Goal: Task Accomplishment & Management: Manage account settings

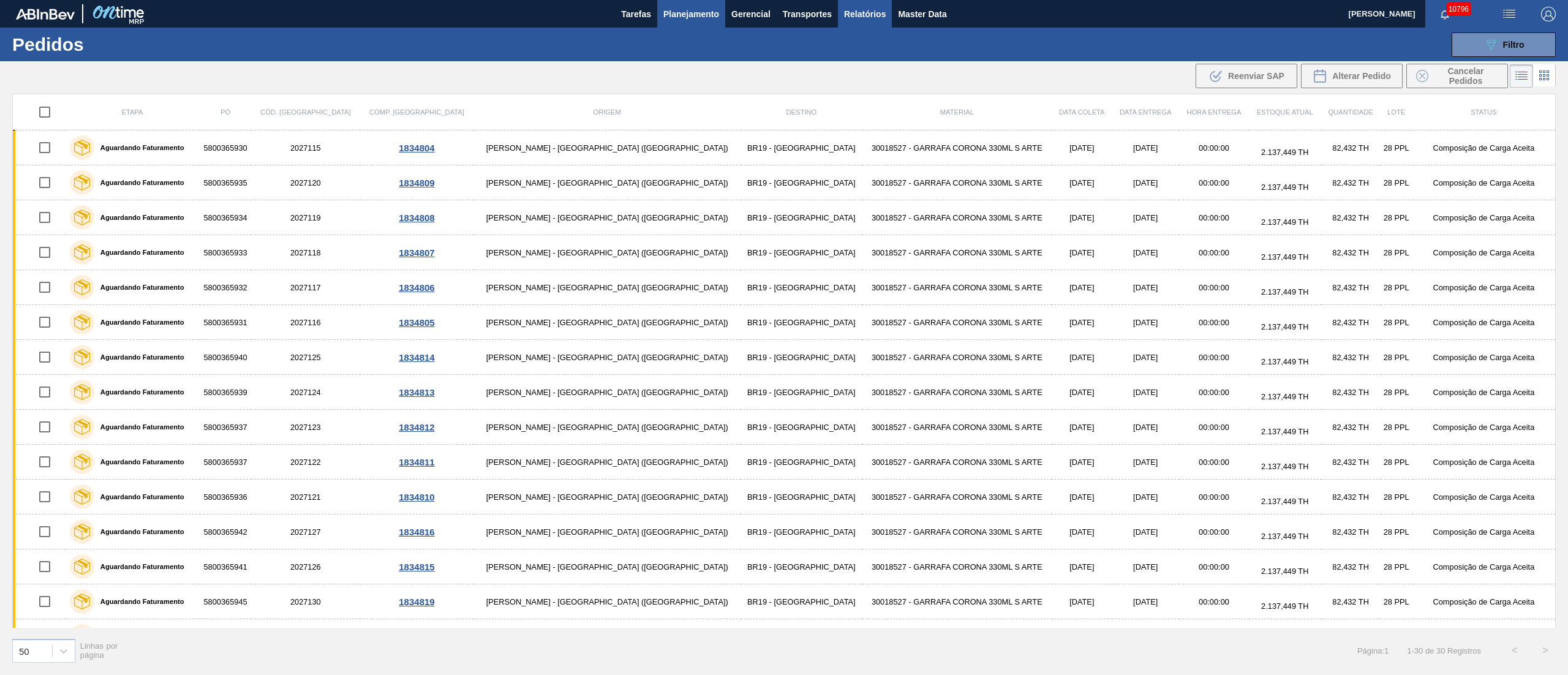
click at [858, 18] on span "Relatórios" at bounding box center [865, 14] width 42 height 15
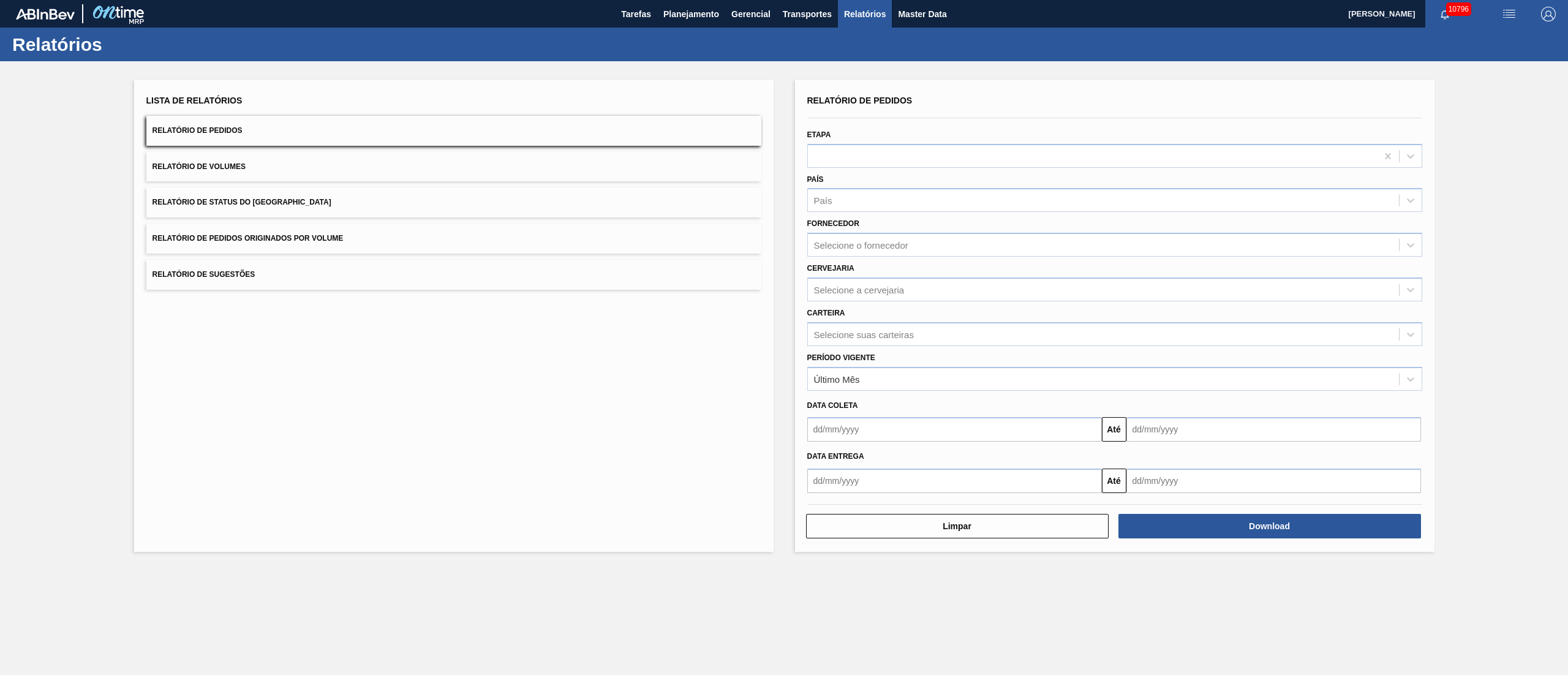
click at [295, 236] on span "Relatório de Pedidos Originados por Volume" at bounding box center [248, 238] width 191 height 9
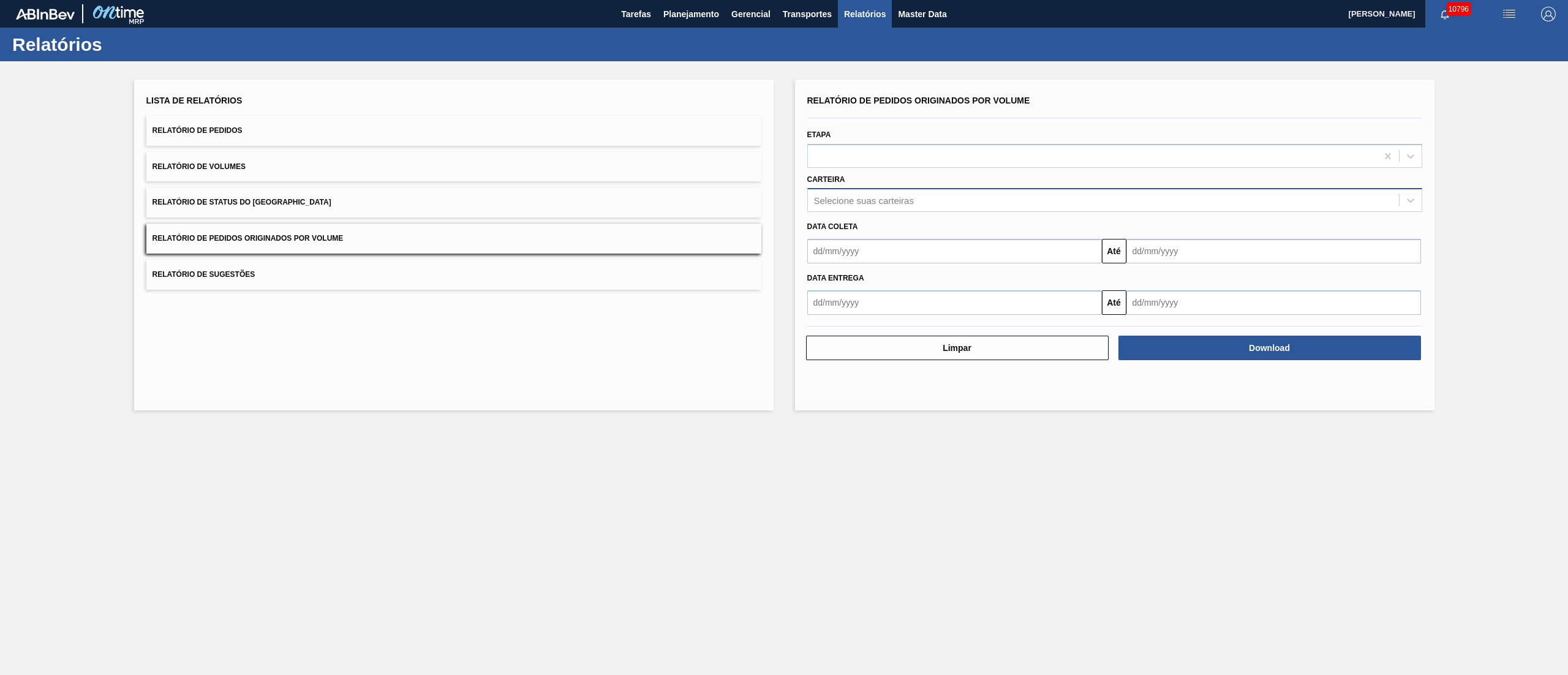
click at [893, 203] on div "Selecione suas carteiras" at bounding box center [864, 200] width 100 height 10
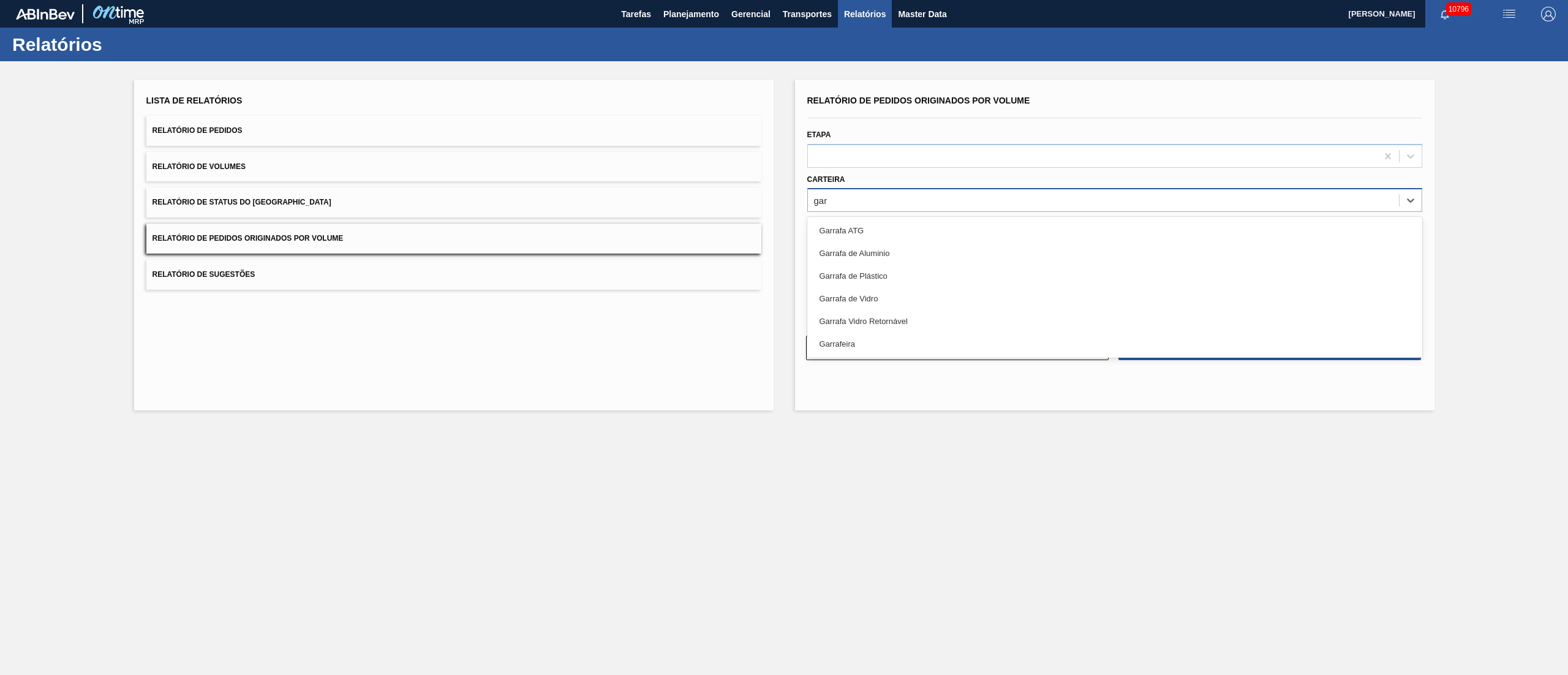
type input "garr"
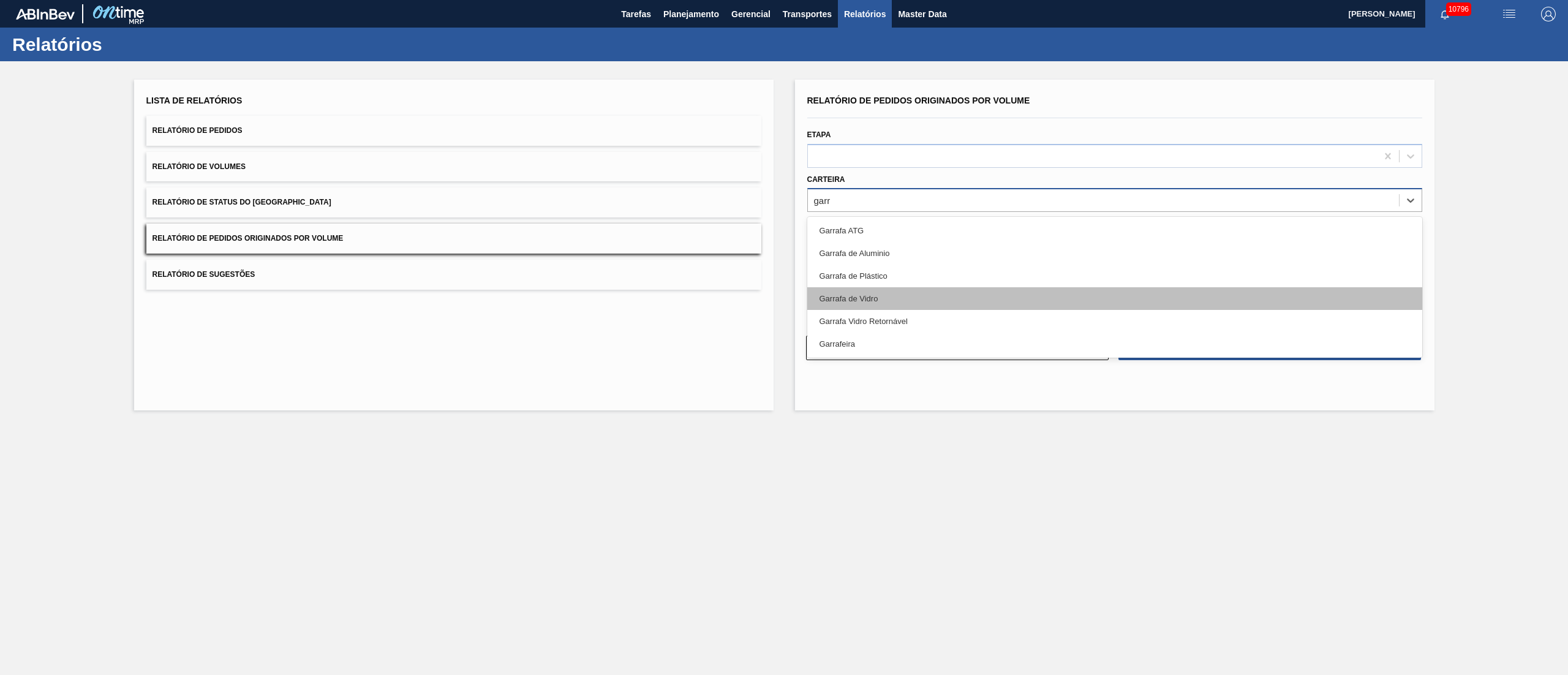
click at [848, 290] on div "Garrafa de Vidro" at bounding box center [1115, 299] width 615 height 23
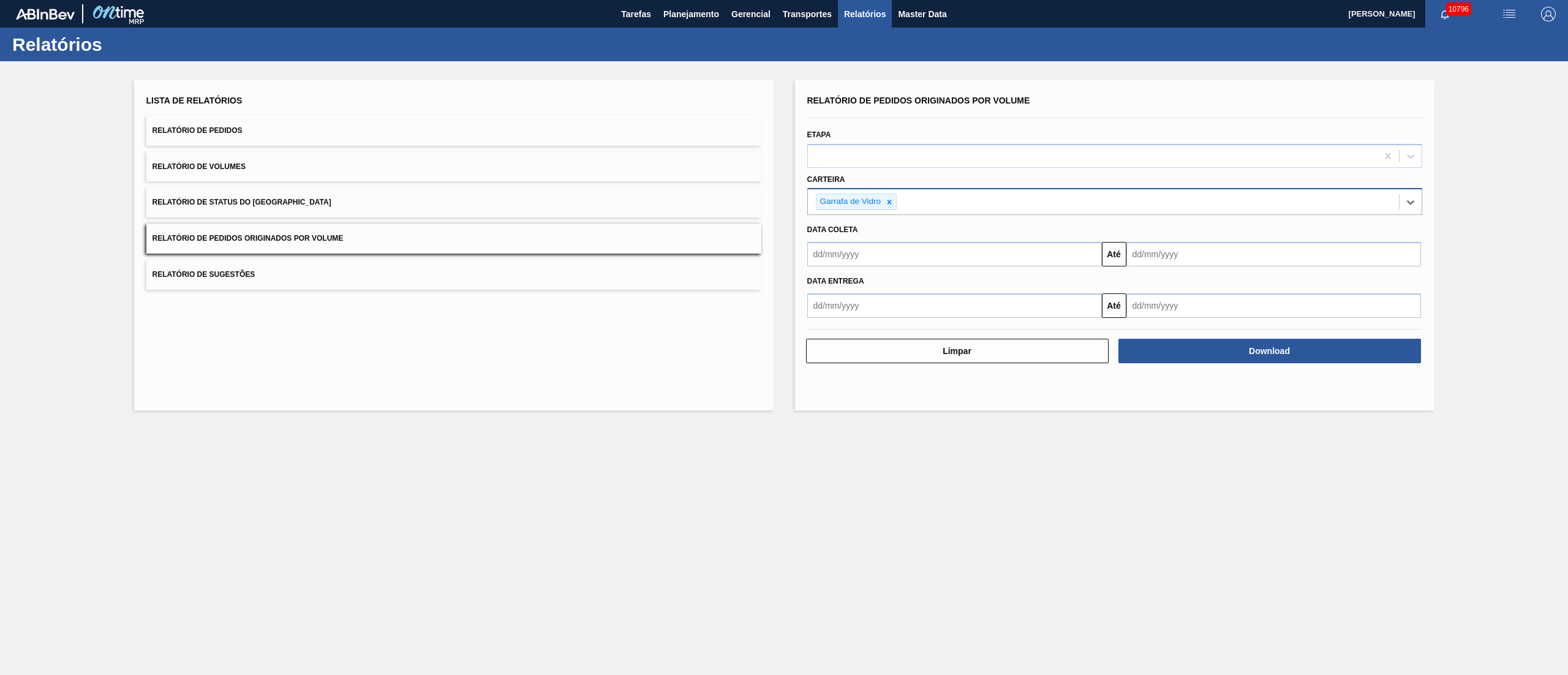
click at [880, 253] on input "text" at bounding box center [954, 254] width 294 height 25
click at [844, 318] on div "1" at bounding box center [841, 323] width 16 height 16
type input "[DATE]"
click at [1160, 261] on input "text" at bounding box center [1273, 254] width 294 height 25
click at [1179, 406] on div "30" at bounding box center [1180, 403] width 16 height 16
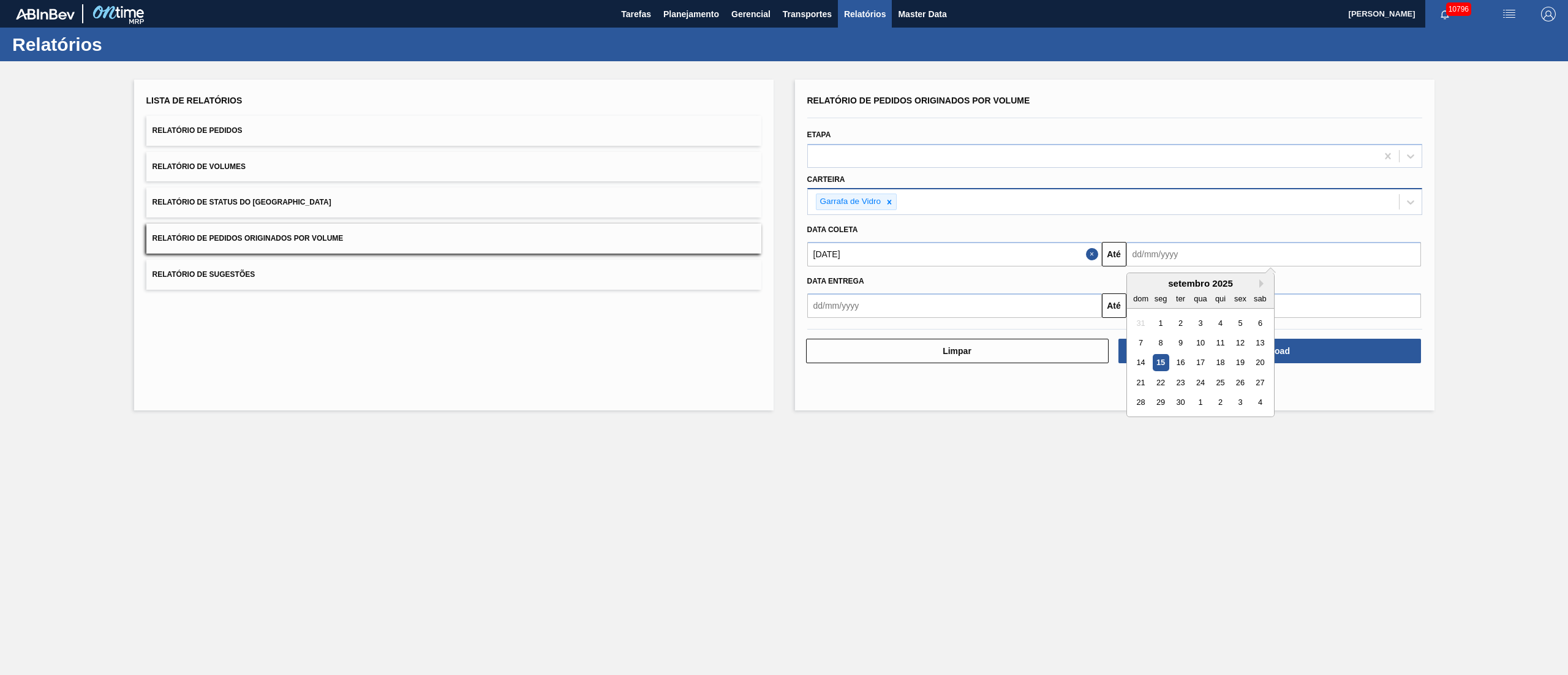
type input "[DATE]"
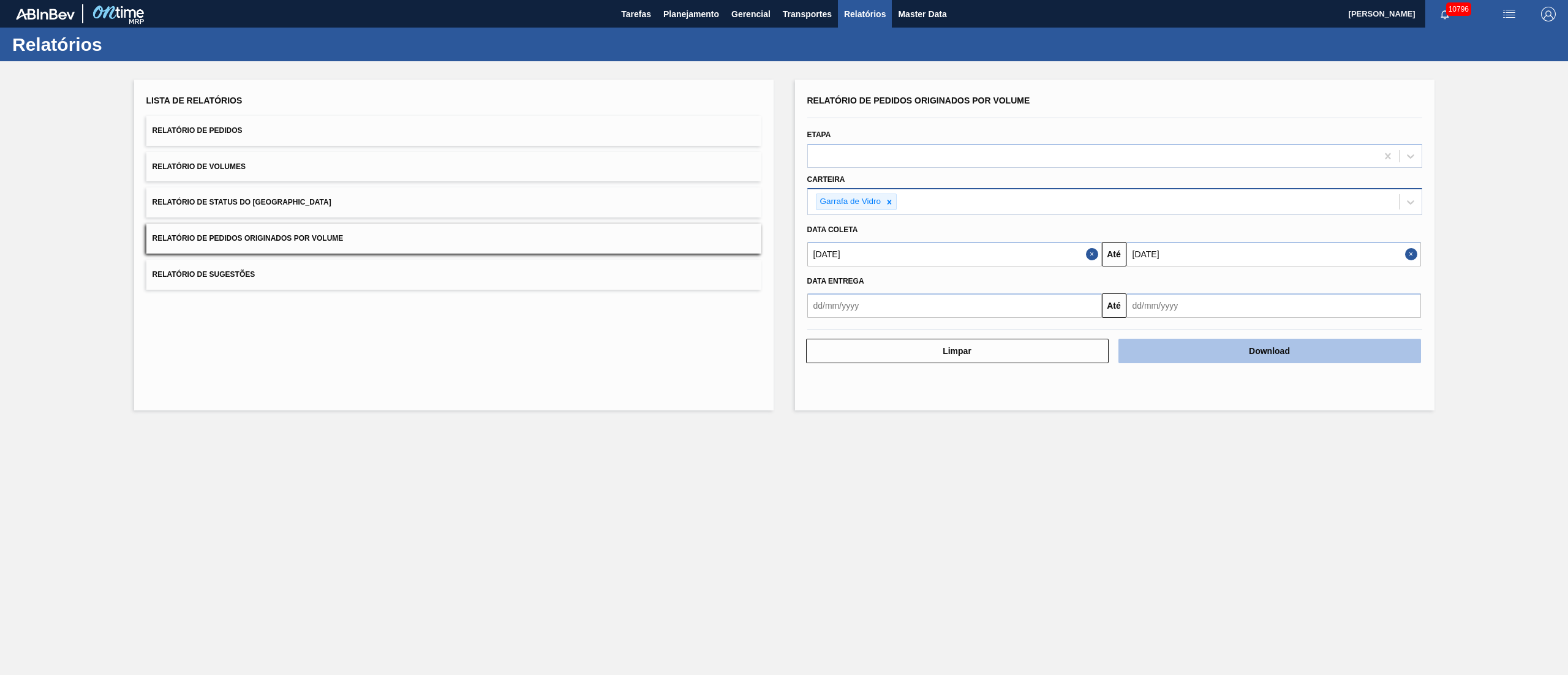
click at [1244, 347] on button "Download" at bounding box center [1270, 351] width 303 height 25
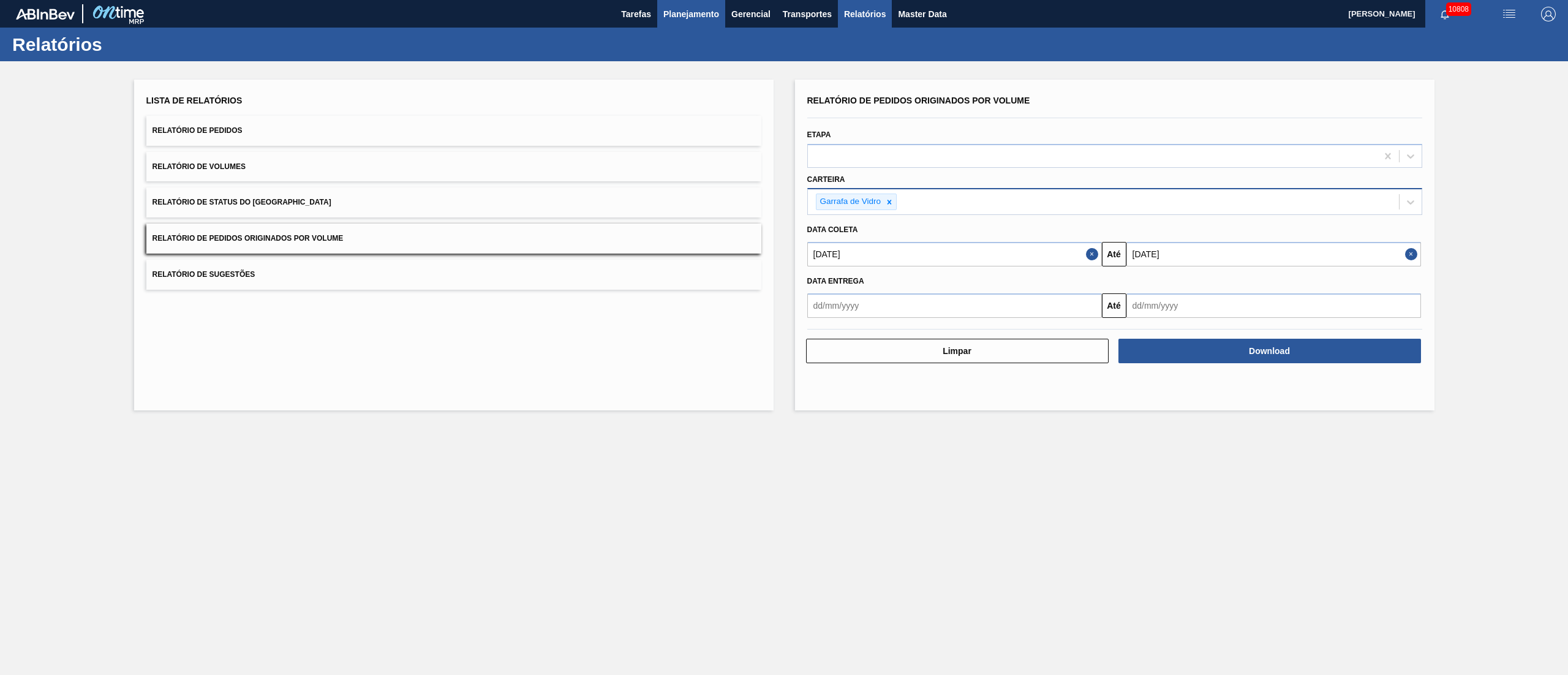
click at [704, 21] on button "Planejamento" at bounding box center [691, 14] width 68 height 27
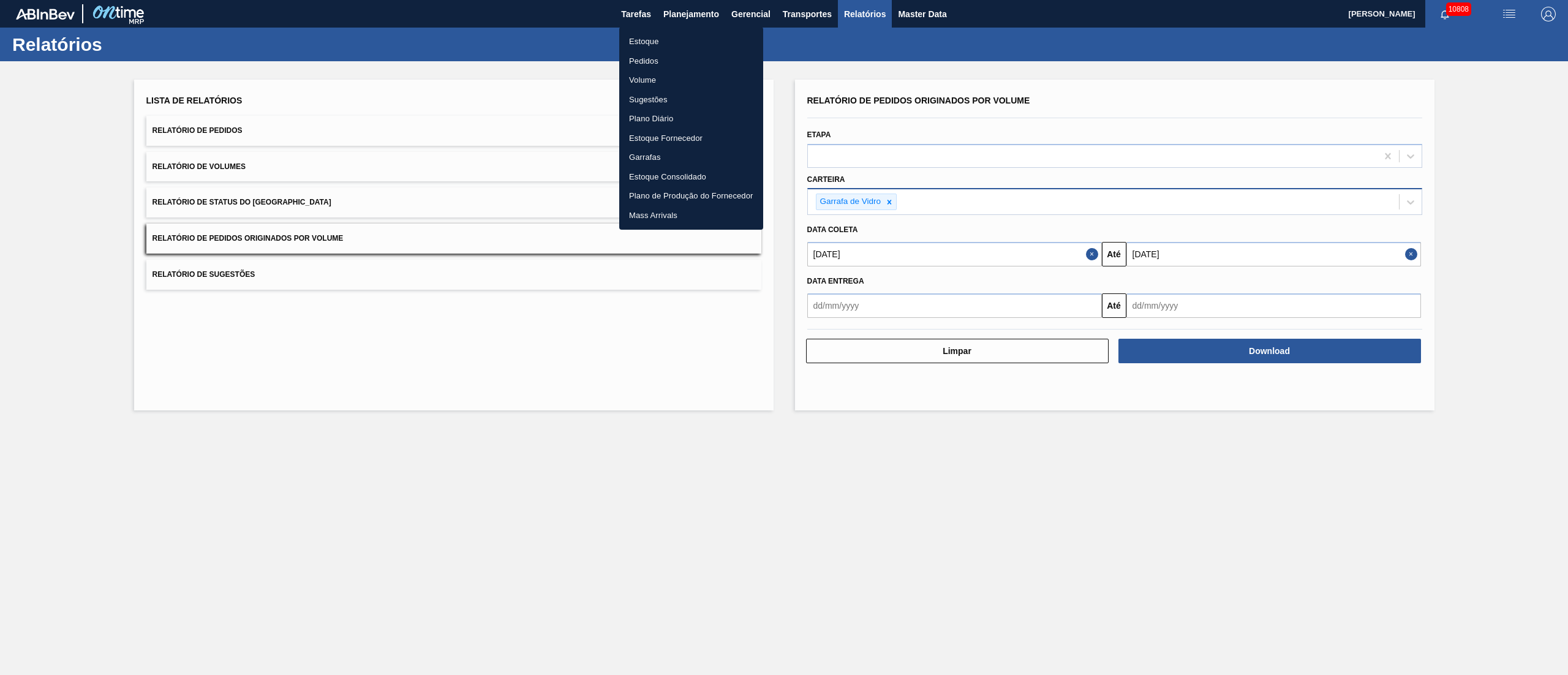
click at [656, 63] on li "Pedidos" at bounding box center [691, 61] width 144 height 20
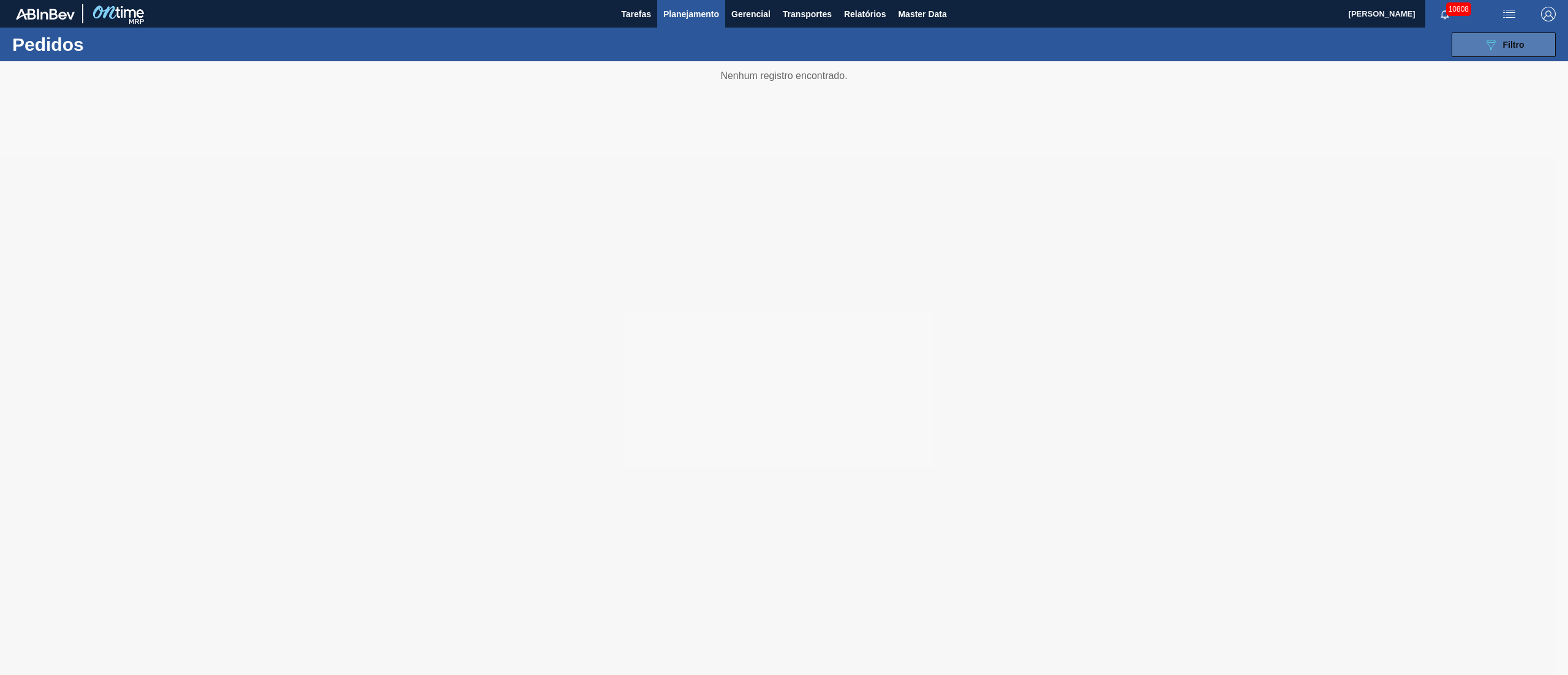
click at [1519, 44] on span "Filtro" at bounding box center [1513, 44] width 21 height 10
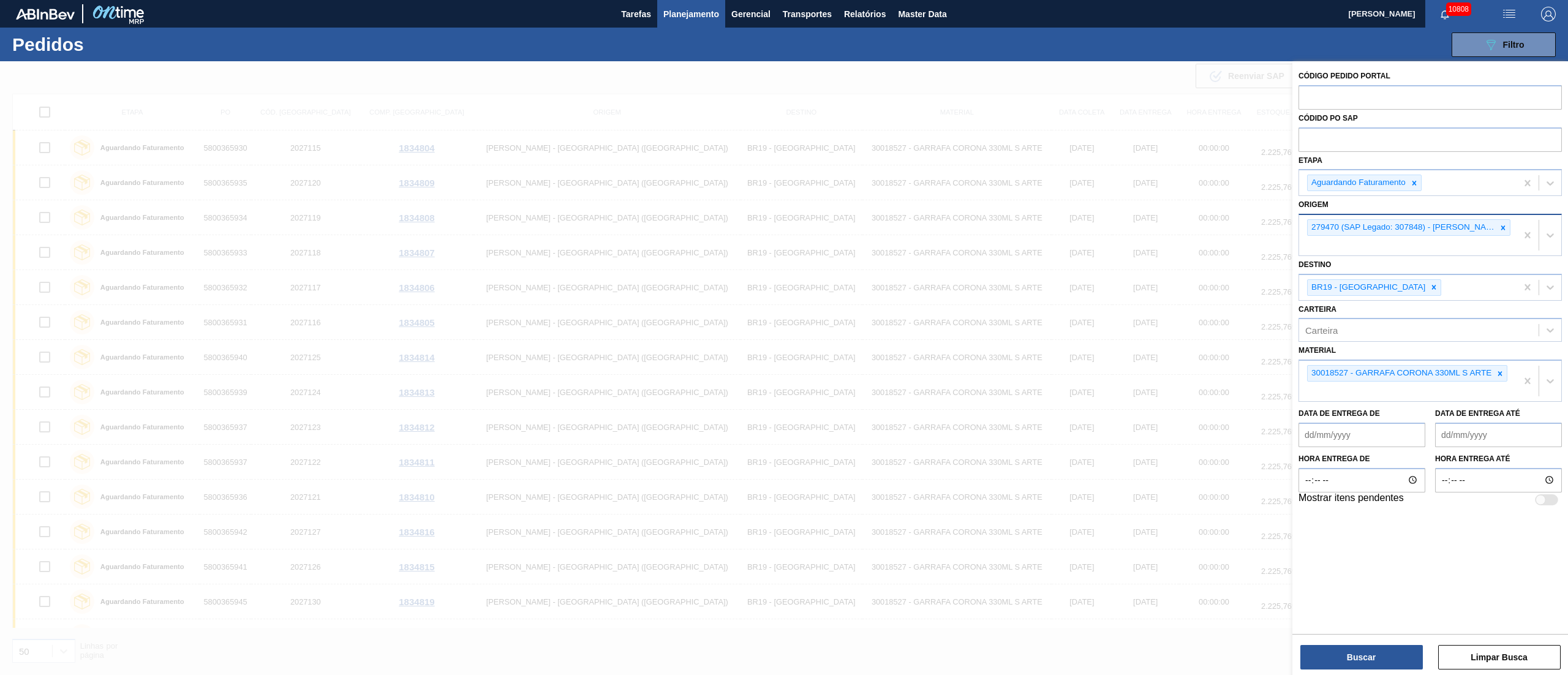
click at [1500, 225] on icon at bounding box center [1503, 228] width 9 height 9
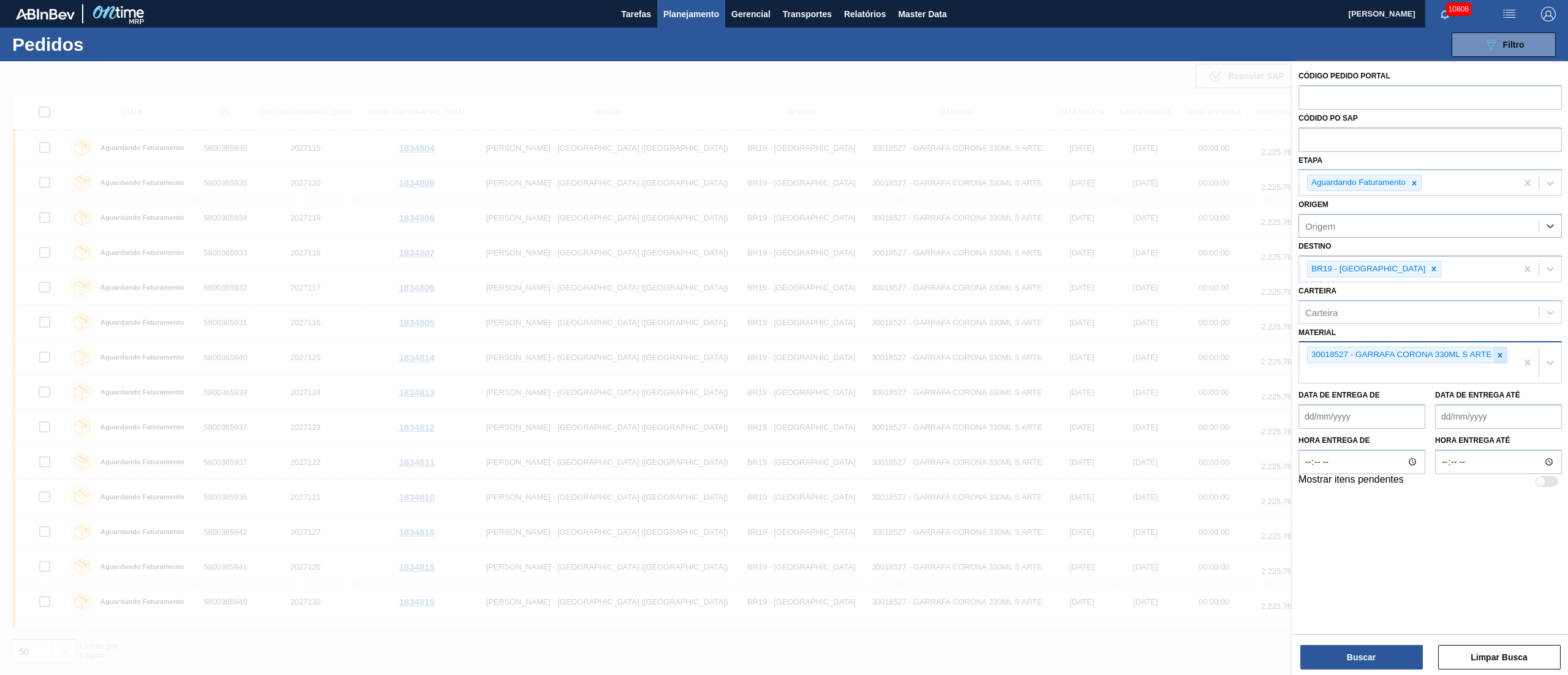
click at [1504, 351] on icon at bounding box center [1500, 355] width 9 height 9
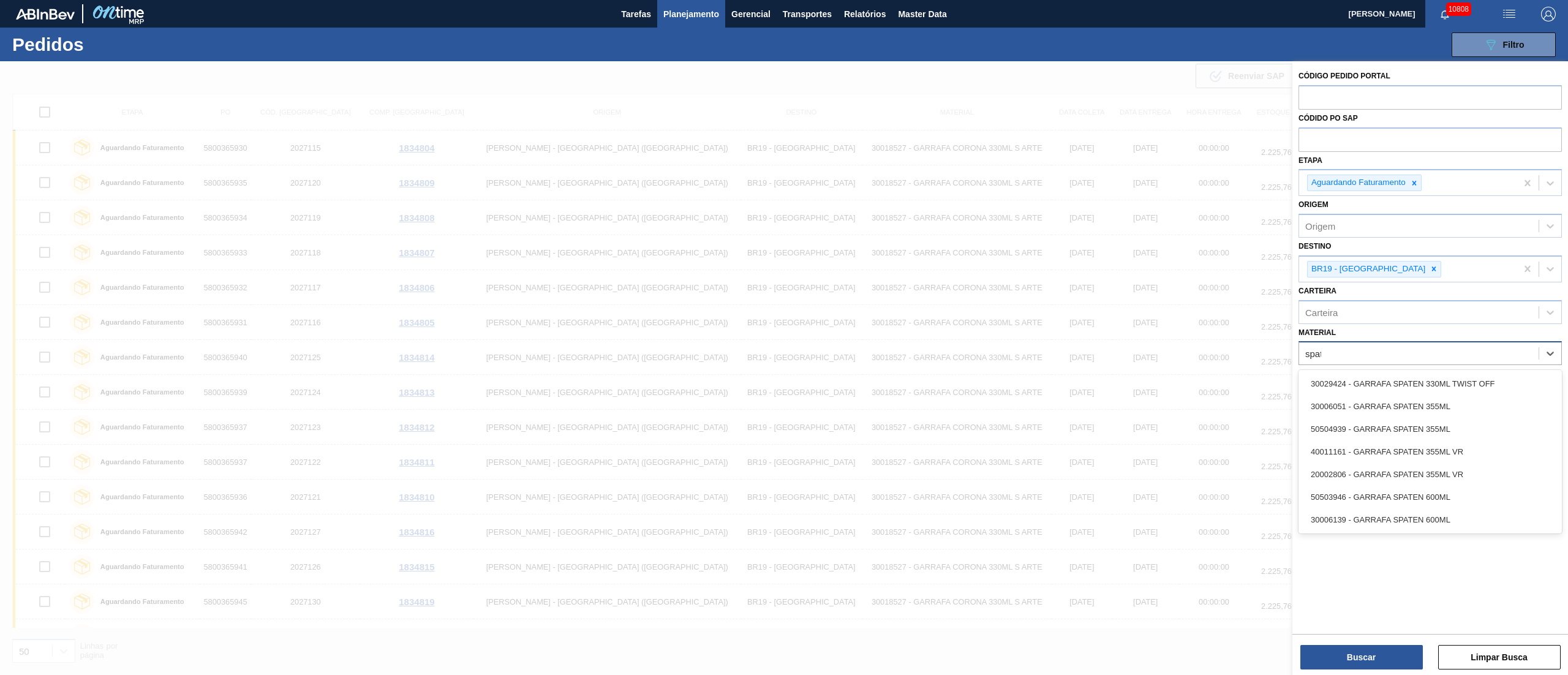
type input "spate"
click at [1436, 379] on div "30029424 - GARRAFA SPATEN 330ML TWIST OFF" at bounding box center [1430, 383] width 264 height 23
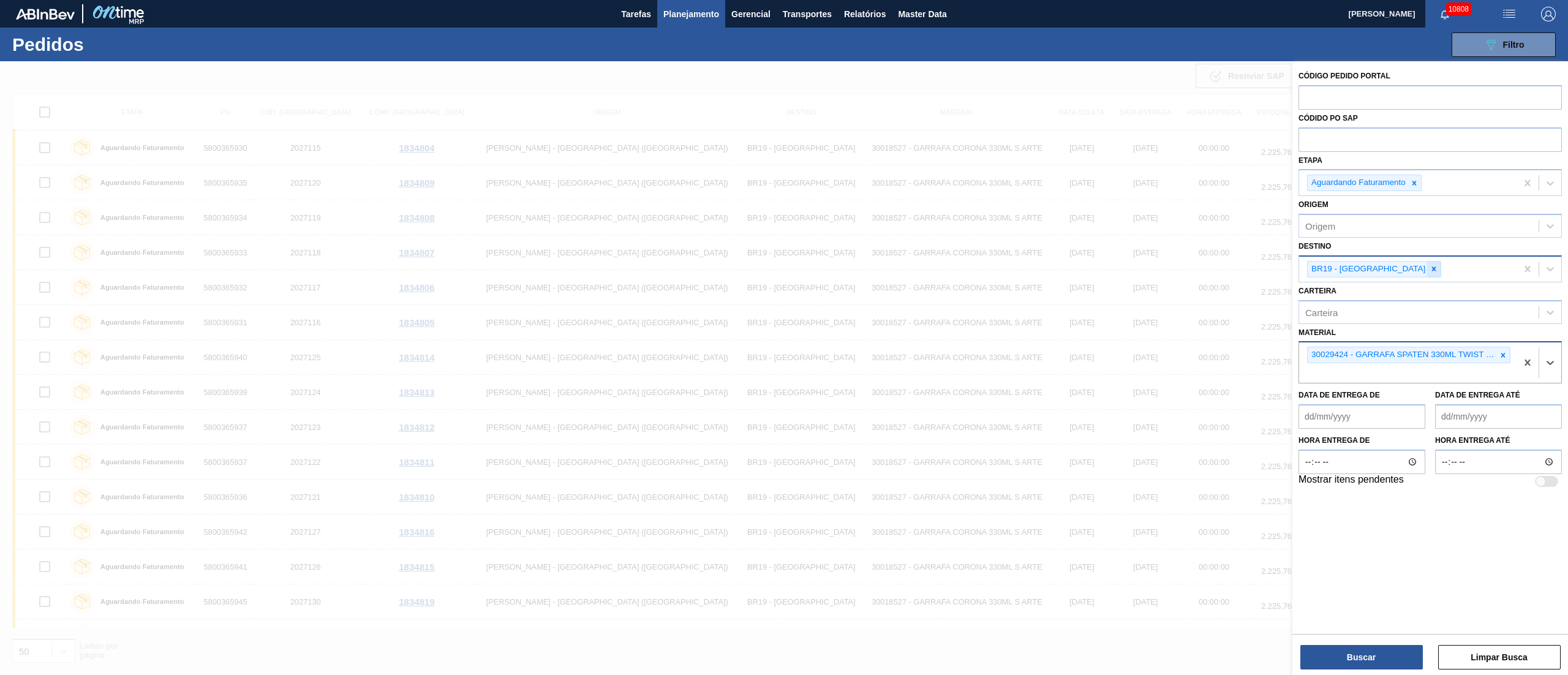
click at [1429, 270] on icon at bounding box center [1433, 268] width 9 height 9
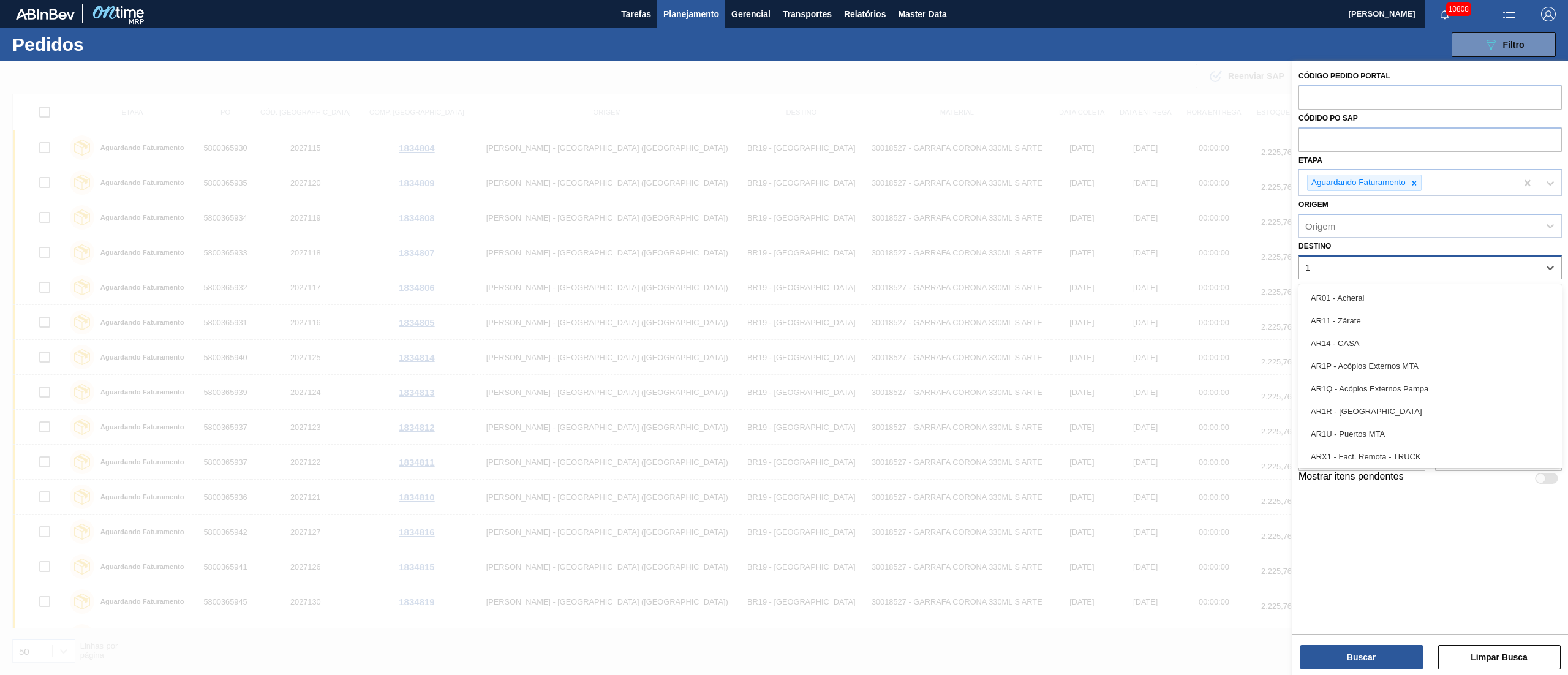
type input "16"
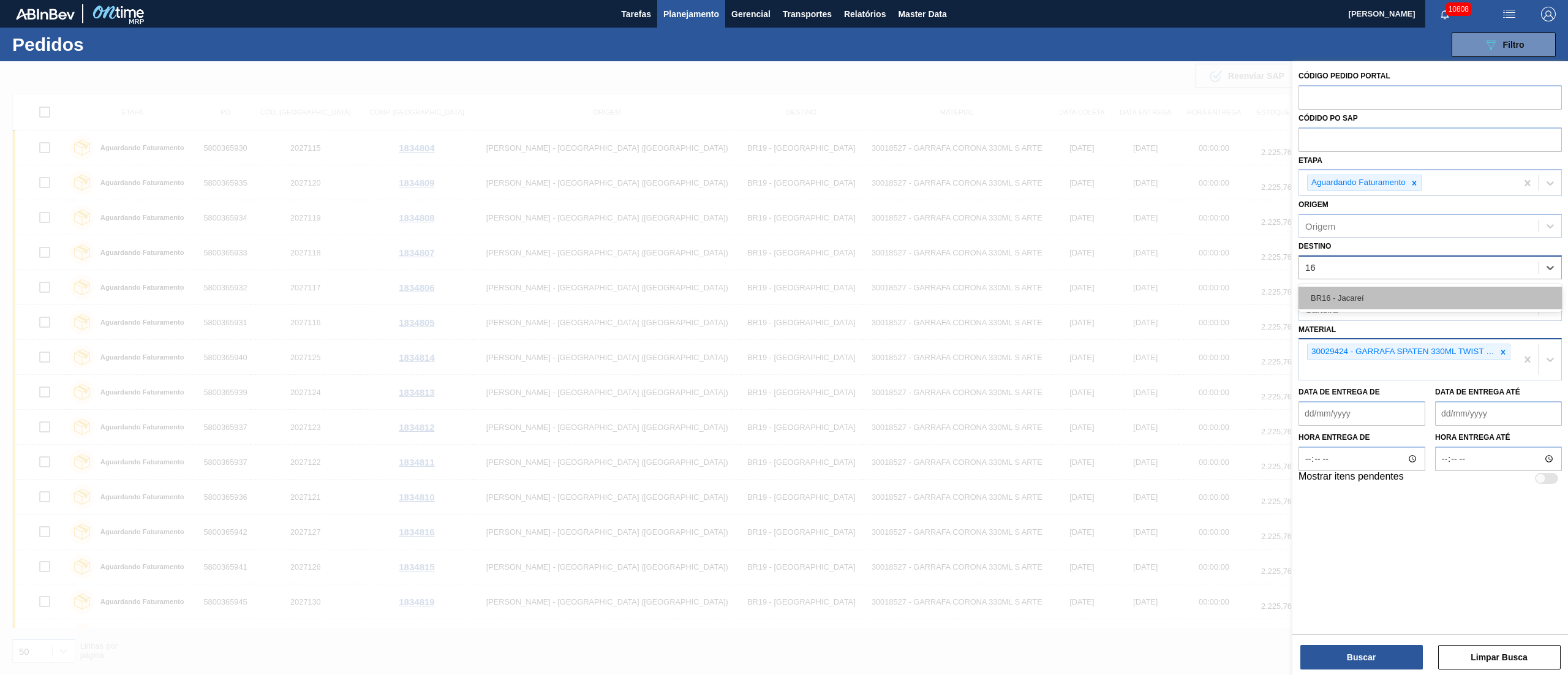
click at [1336, 307] on div "BR16 - Jacareí" at bounding box center [1430, 298] width 264 height 23
click at [1339, 642] on div "Buscar Limpar Busca" at bounding box center [1430, 651] width 276 height 34
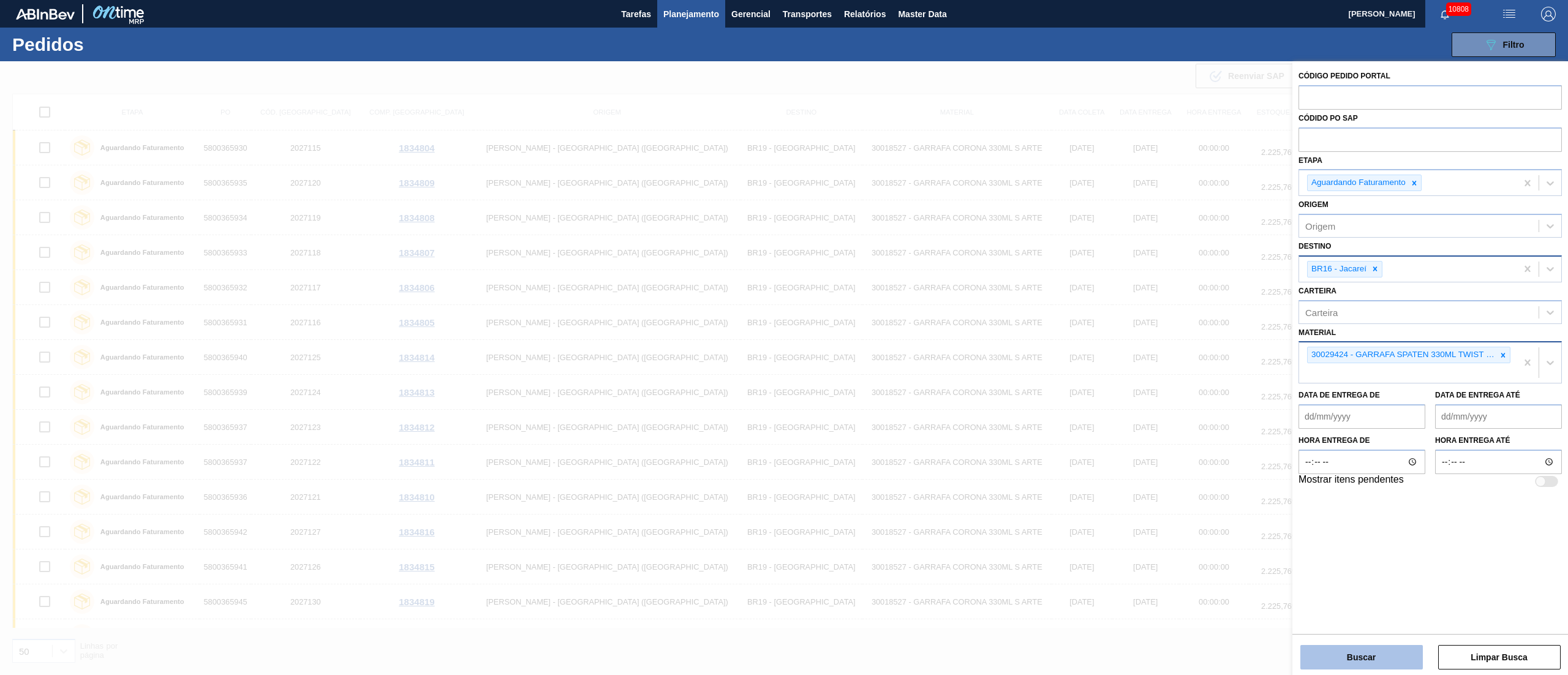
click at [1388, 668] on button "Buscar" at bounding box center [1361, 657] width 122 height 25
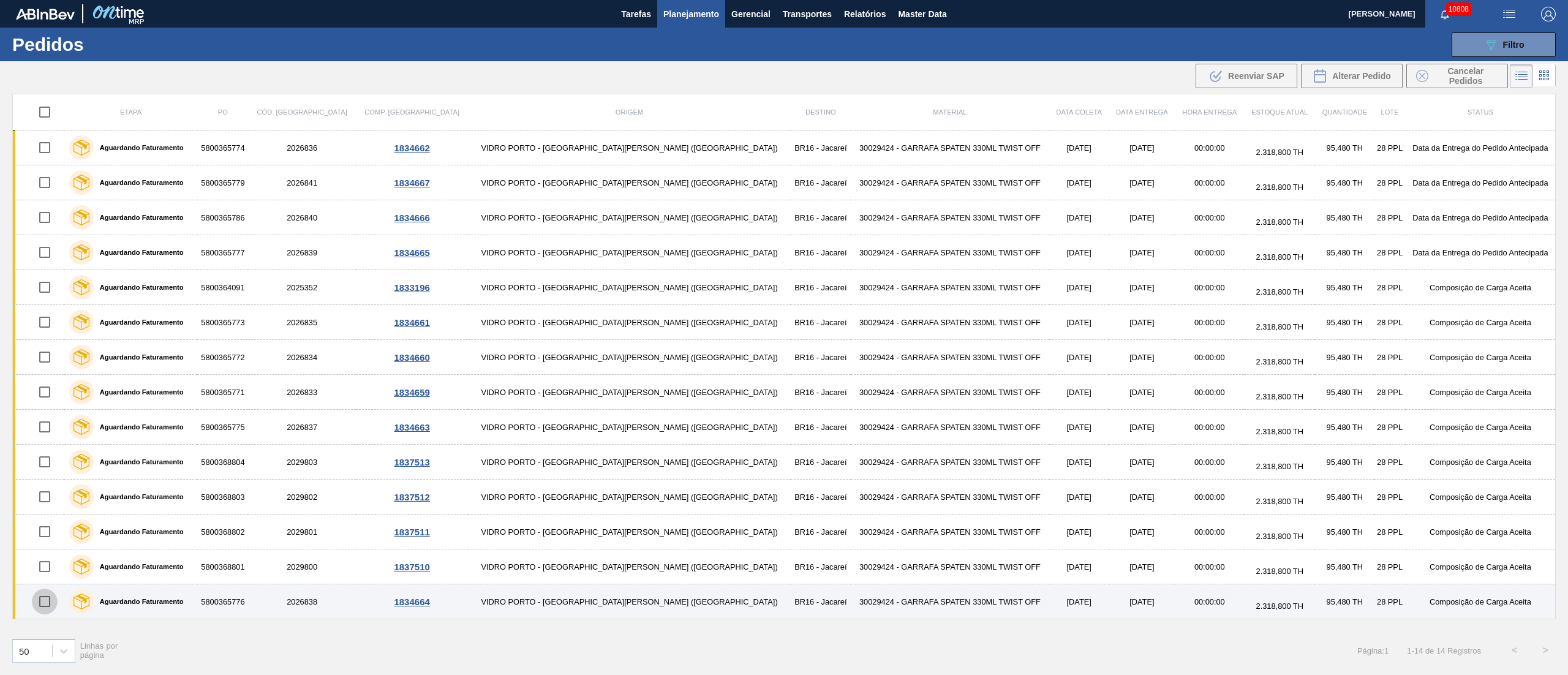
click at [51, 609] on input "checkbox" at bounding box center [45, 602] width 26 height 26
checkbox input "true"
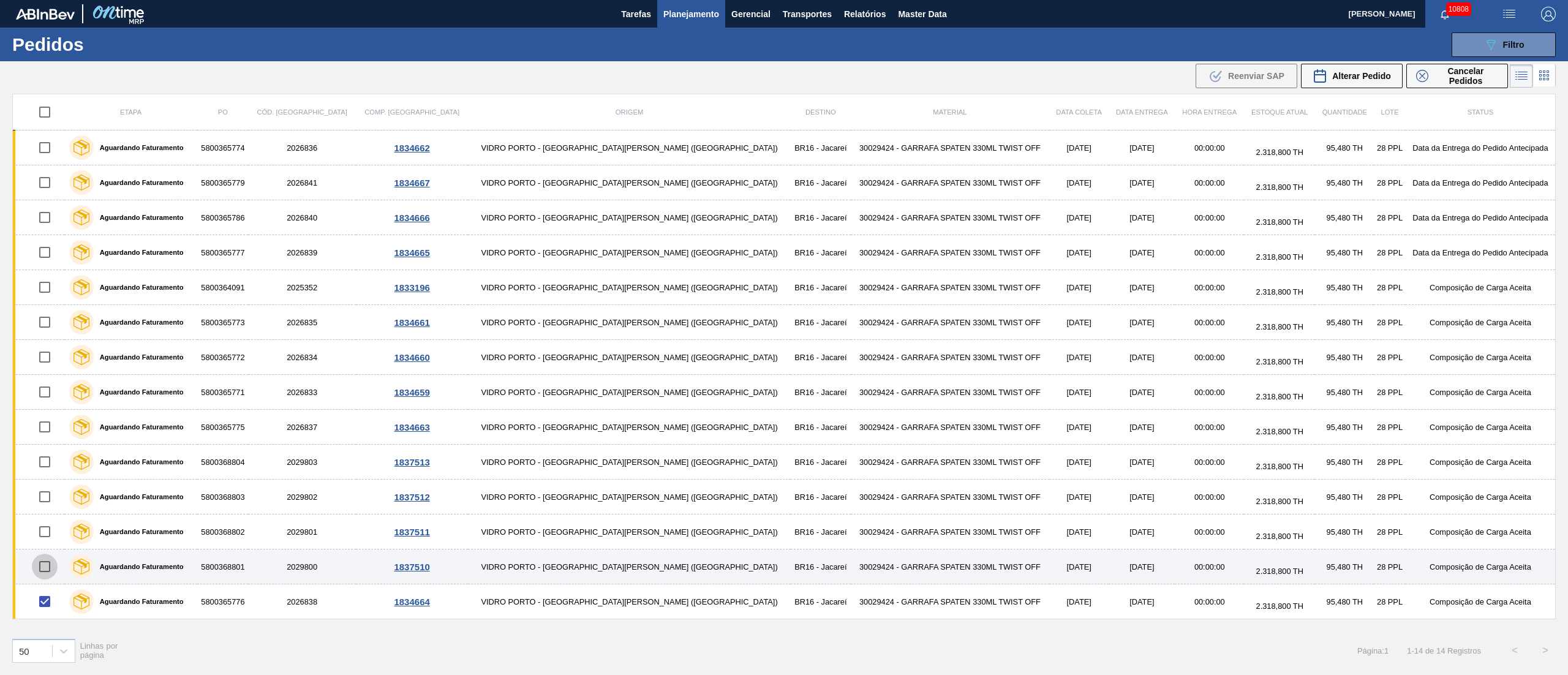
click at [57, 570] on input "checkbox" at bounding box center [45, 567] width 26 height 26
checkbox input "true"
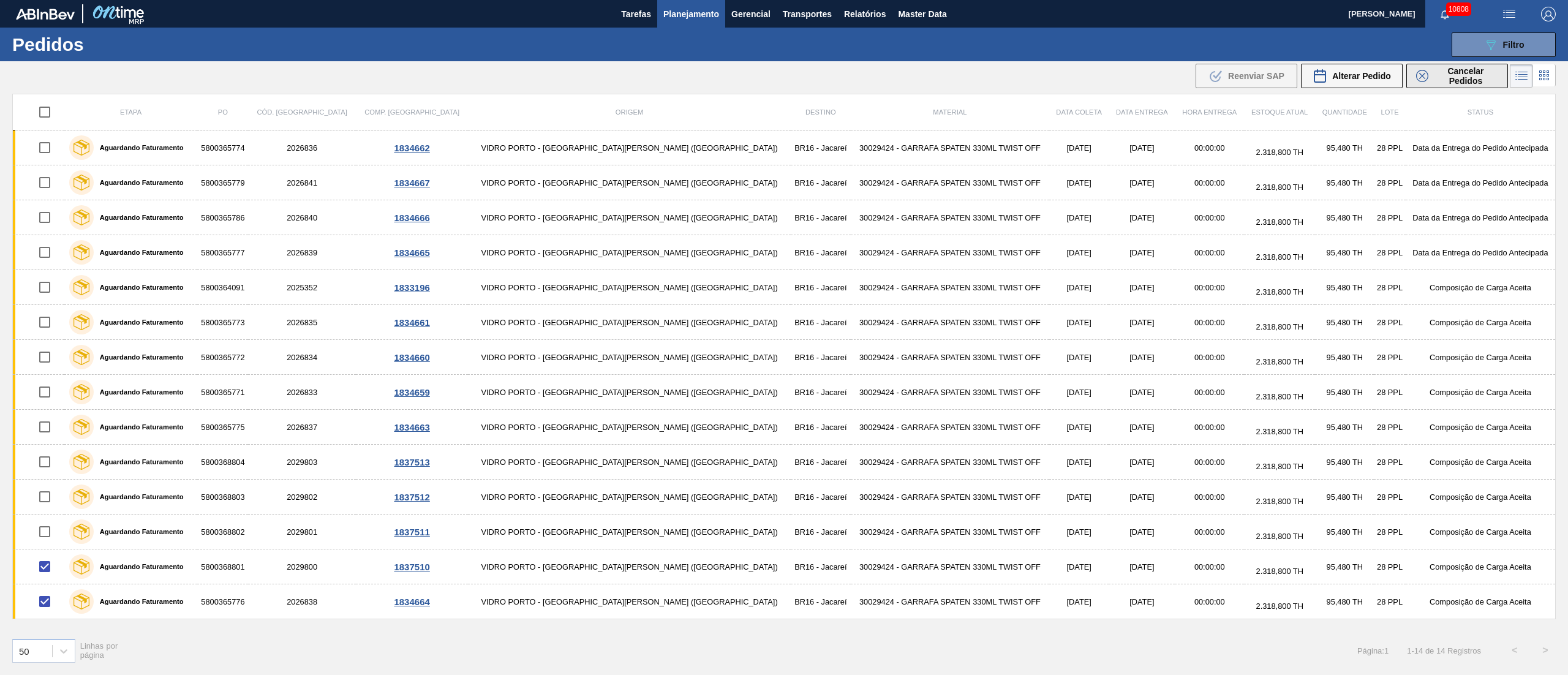
click at [1465, 74] on span "Cancelar Pedidos" at bounding box center [1466, 76] width 65 height 20
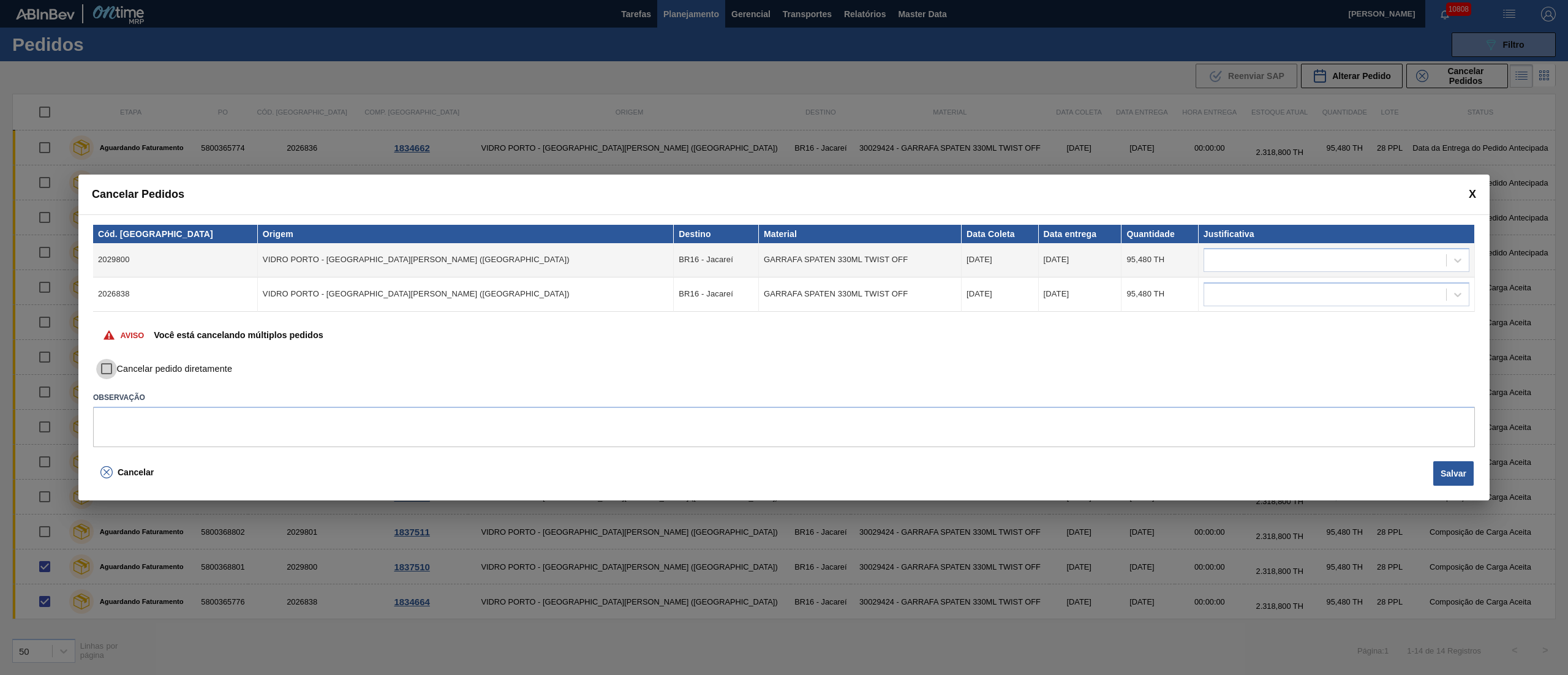
click at [105, 368] on input "Cancelar pedido diretamente" at bounding box center [107, 370] width 20 height 20
checkbox input "true"
click at [1323, 264] on div at bounding box center [1325, 260] width 242 height 18
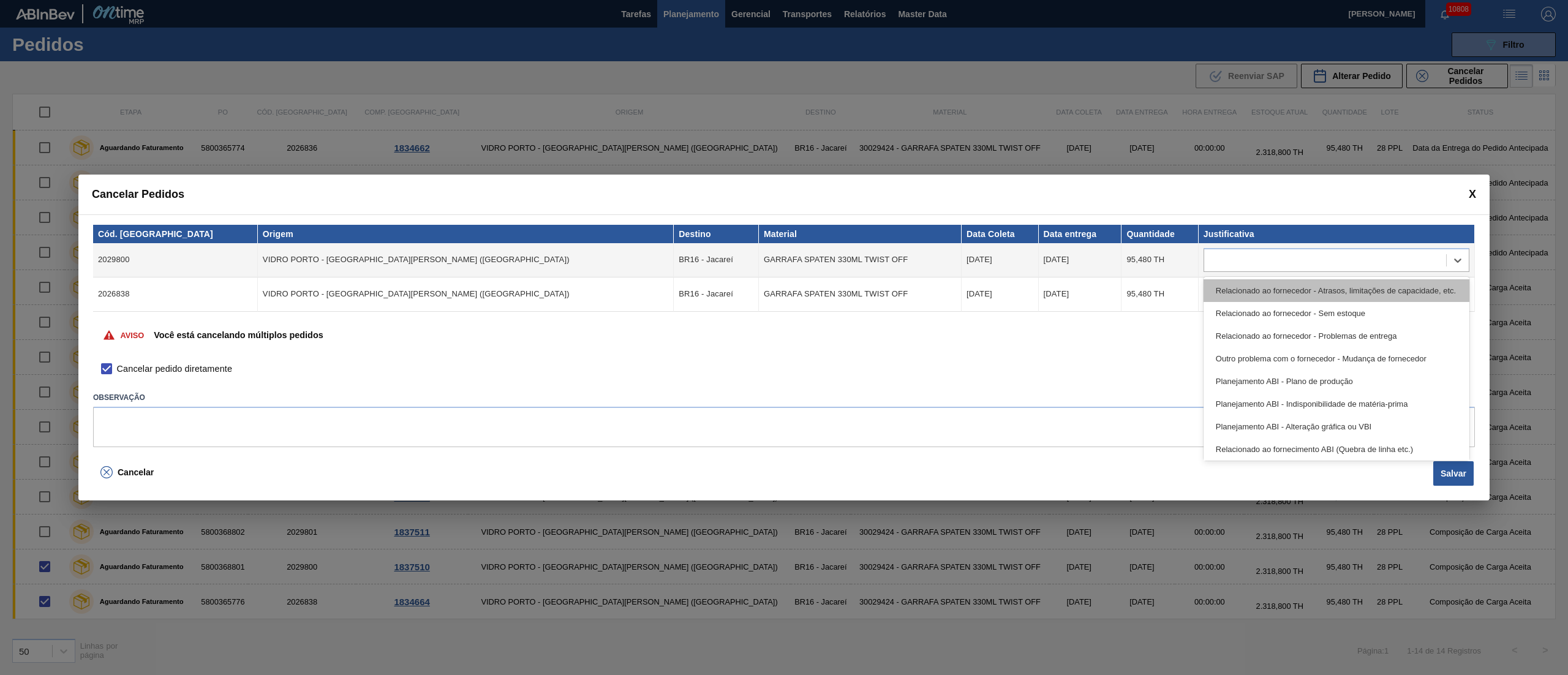
click at [1291, 283] on div "Relacionado ao fornecedor - Atrasos, limitações de capacidade, etc." at bounding box center [1336, 290] width 266 height 23
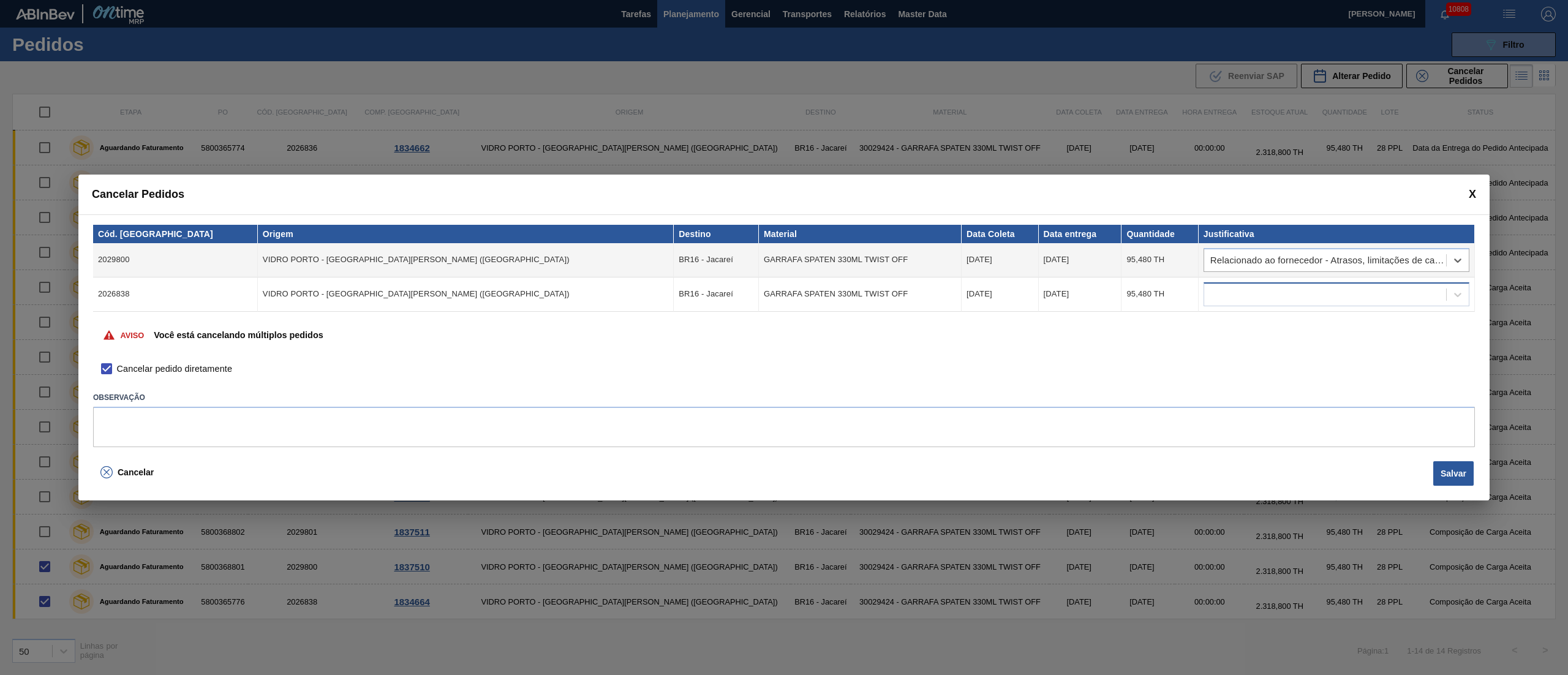
click at [1270, 292] on div at bounding box center [1325, 294] width 242 height 18
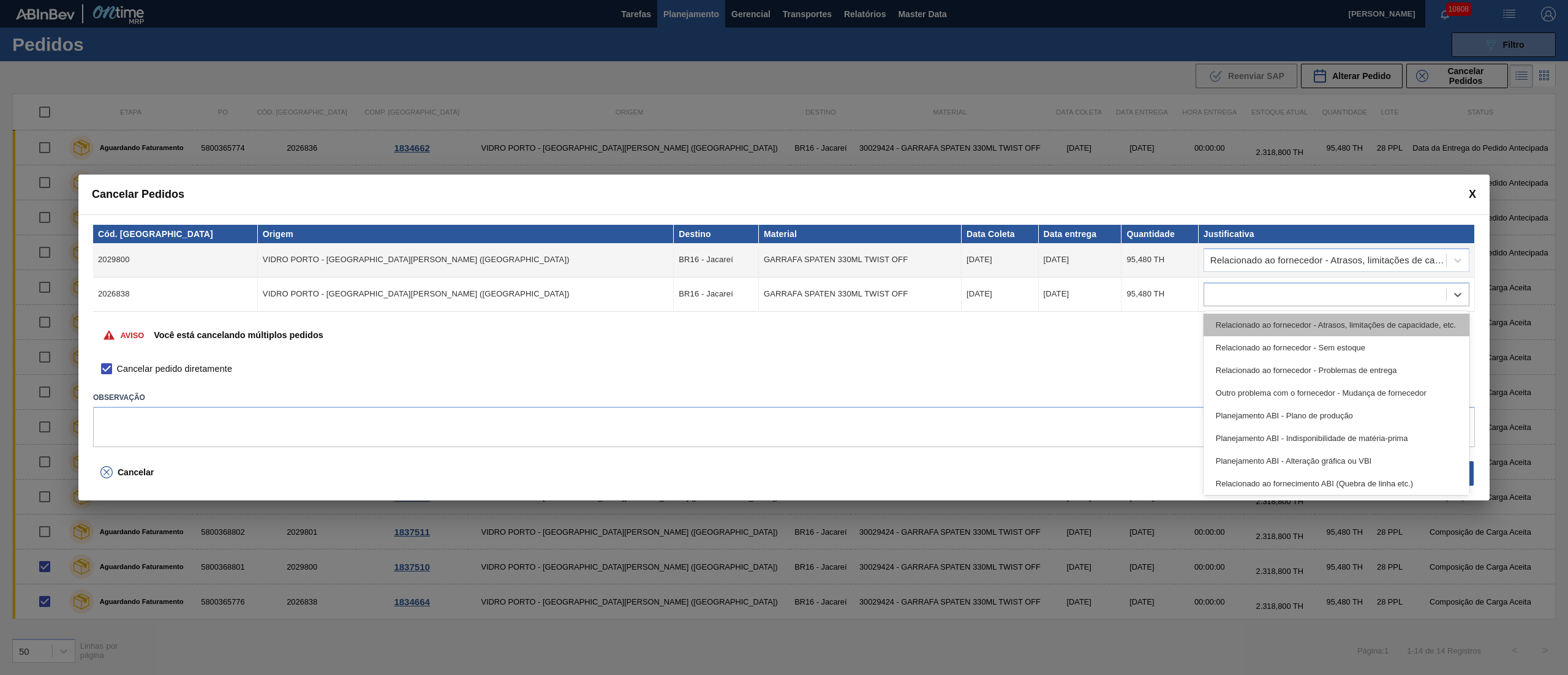
click at [1264, 330] on div "Relacionado ao fornecedor - Atrasos, limitações de capacidade, etc." at bounding box center [1336, 325] width 266 height 23
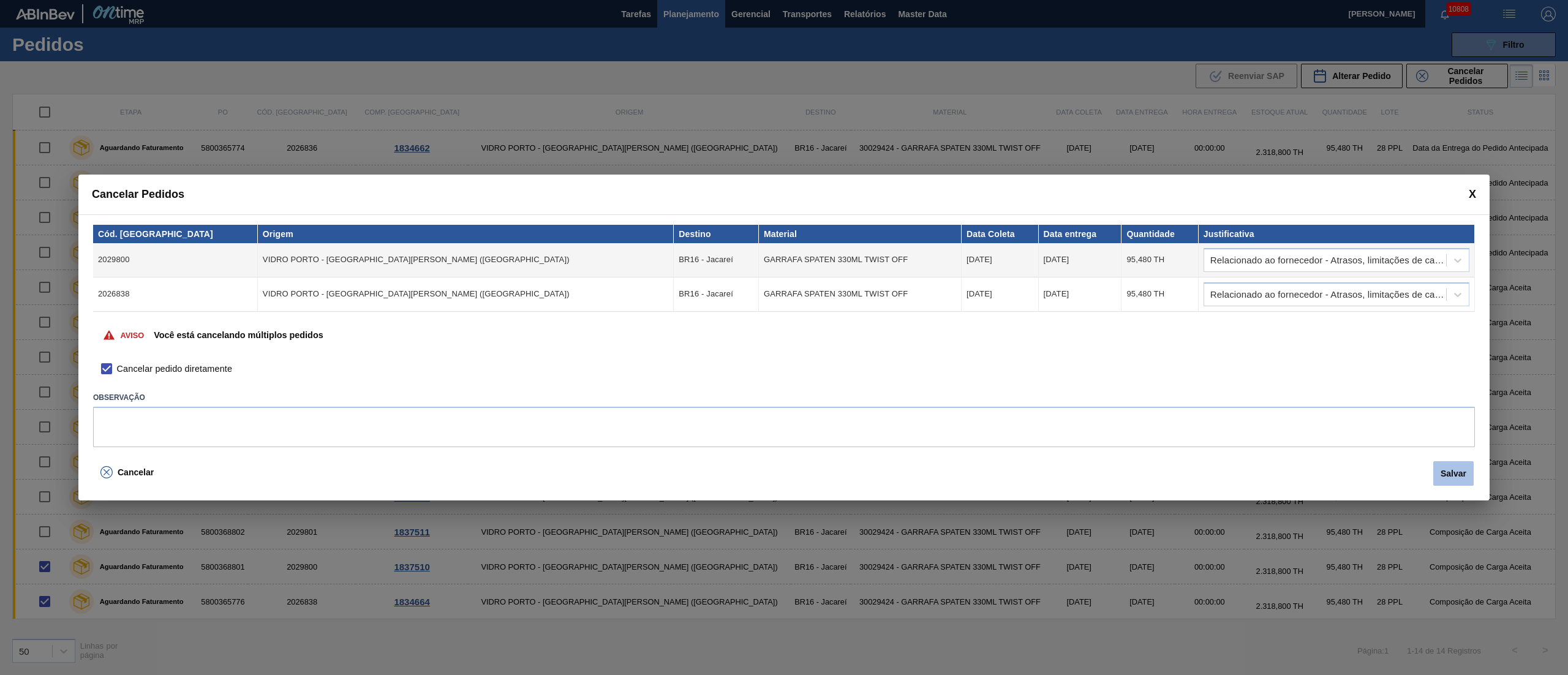
click at [1448, 469] on button "Salvar" at bounding box center [1453, 473] width 40 height 25
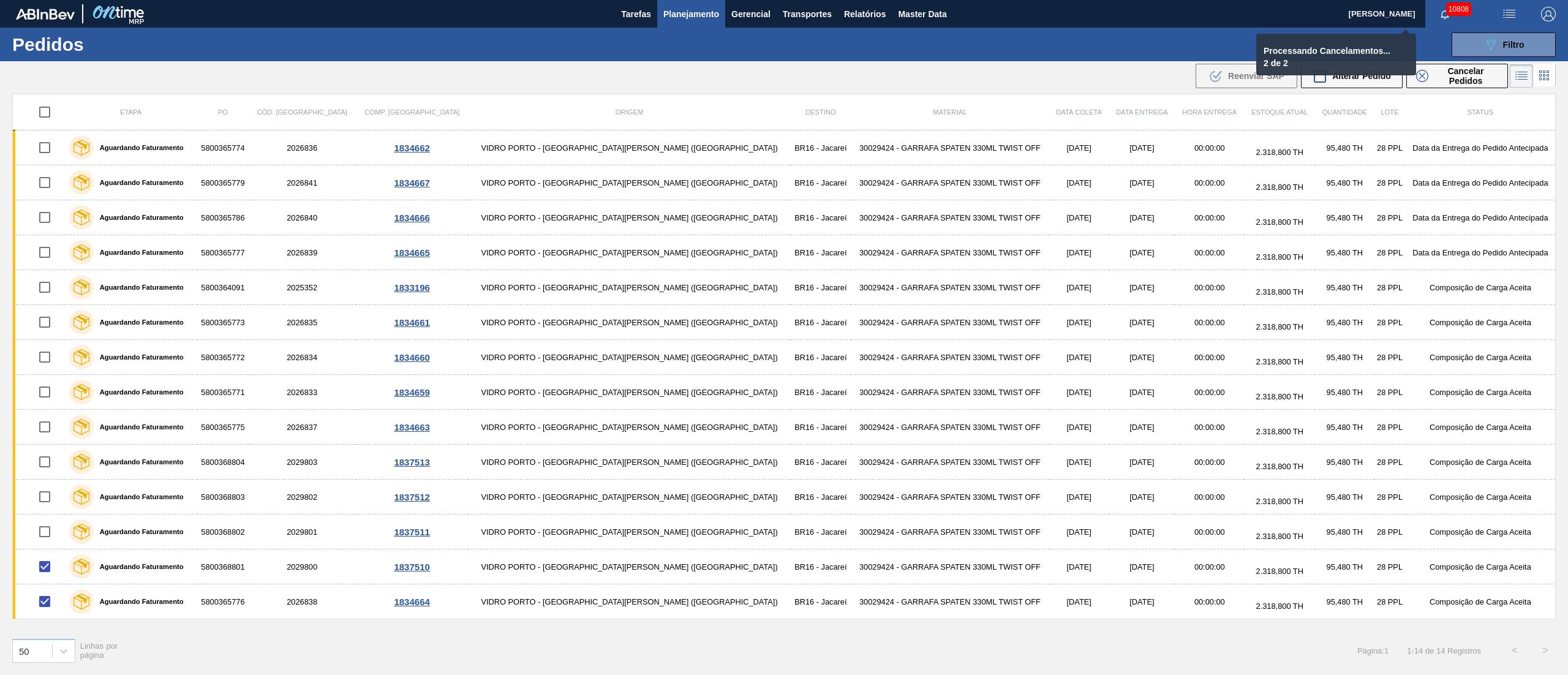
checkbox input "false"
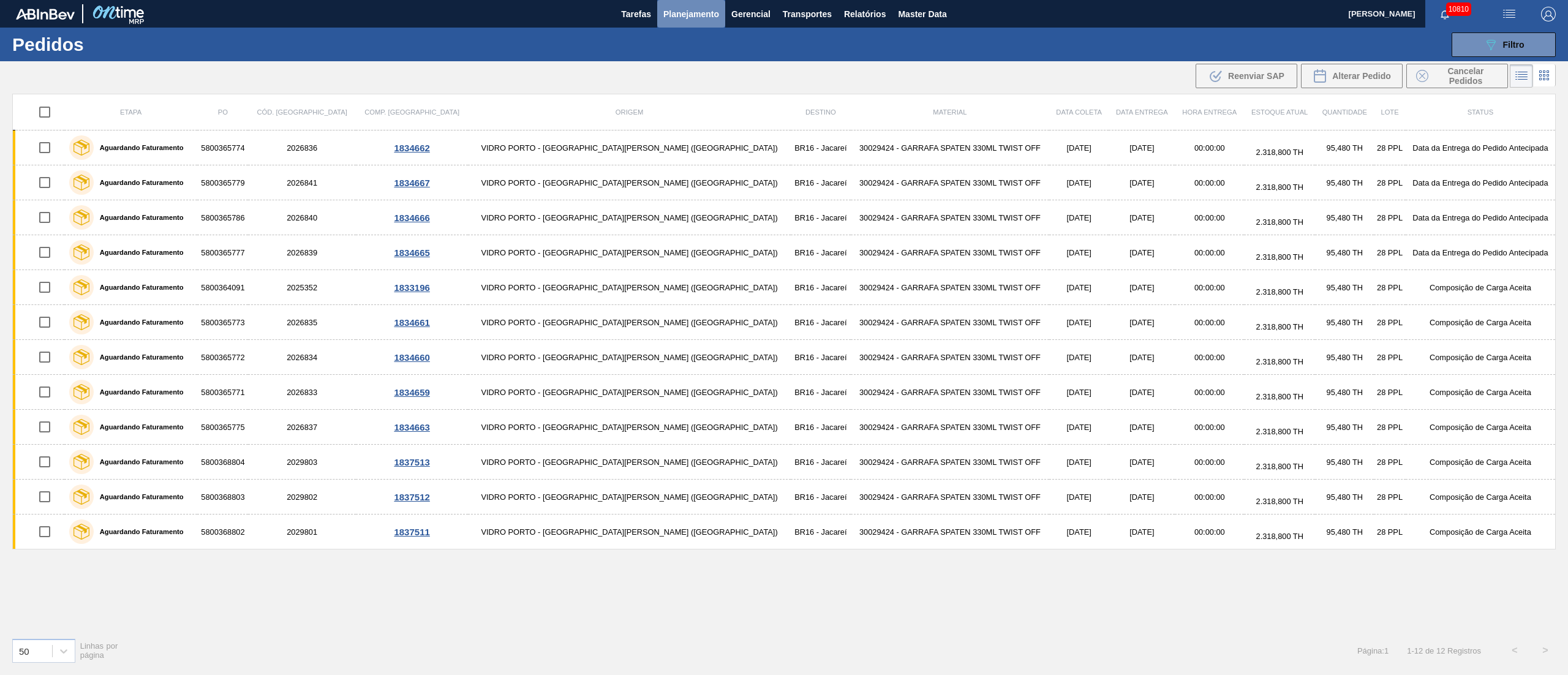
click at [684, 14] on span "Planejamento" at bounding box center [691, 14] width 56 height 15
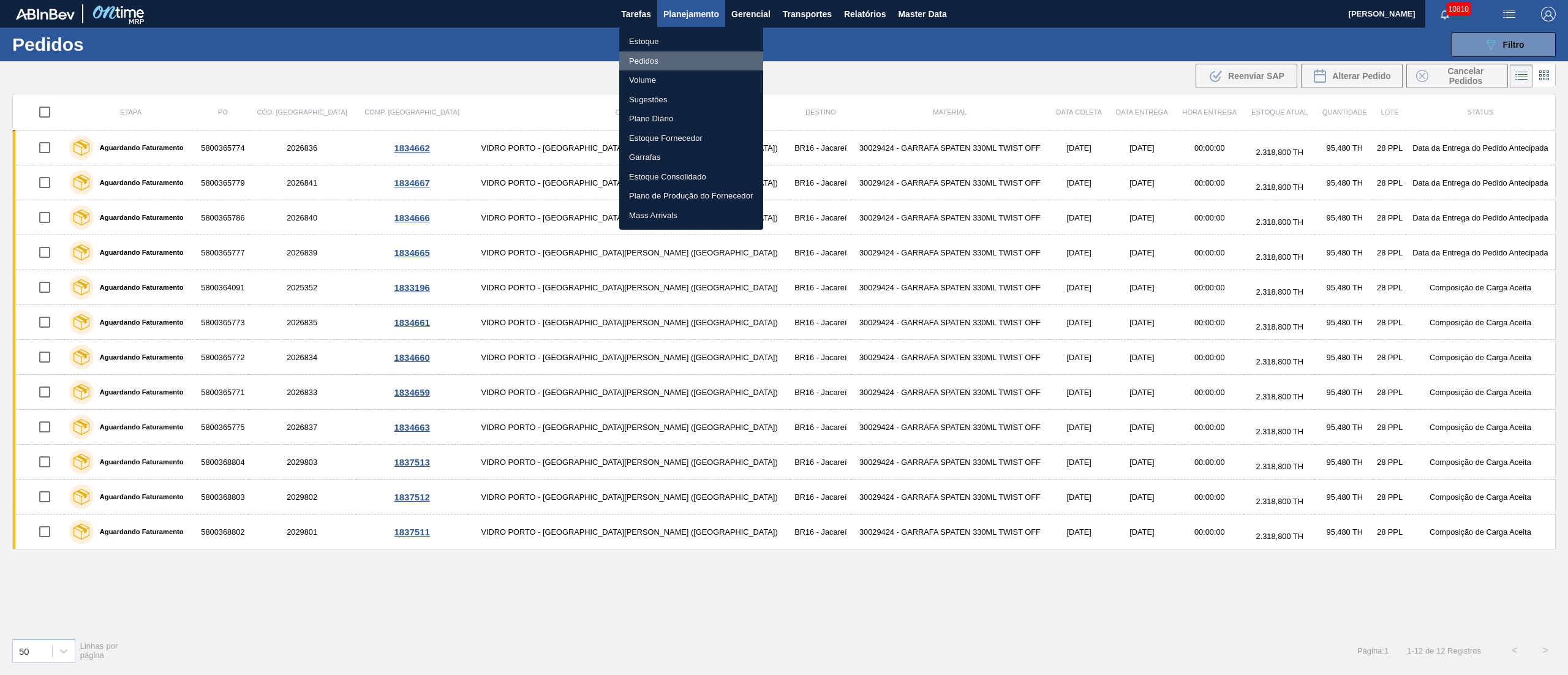
click at [652, 61] on li "Pedidos" at bounding box center [691, 61] width 144 height 20
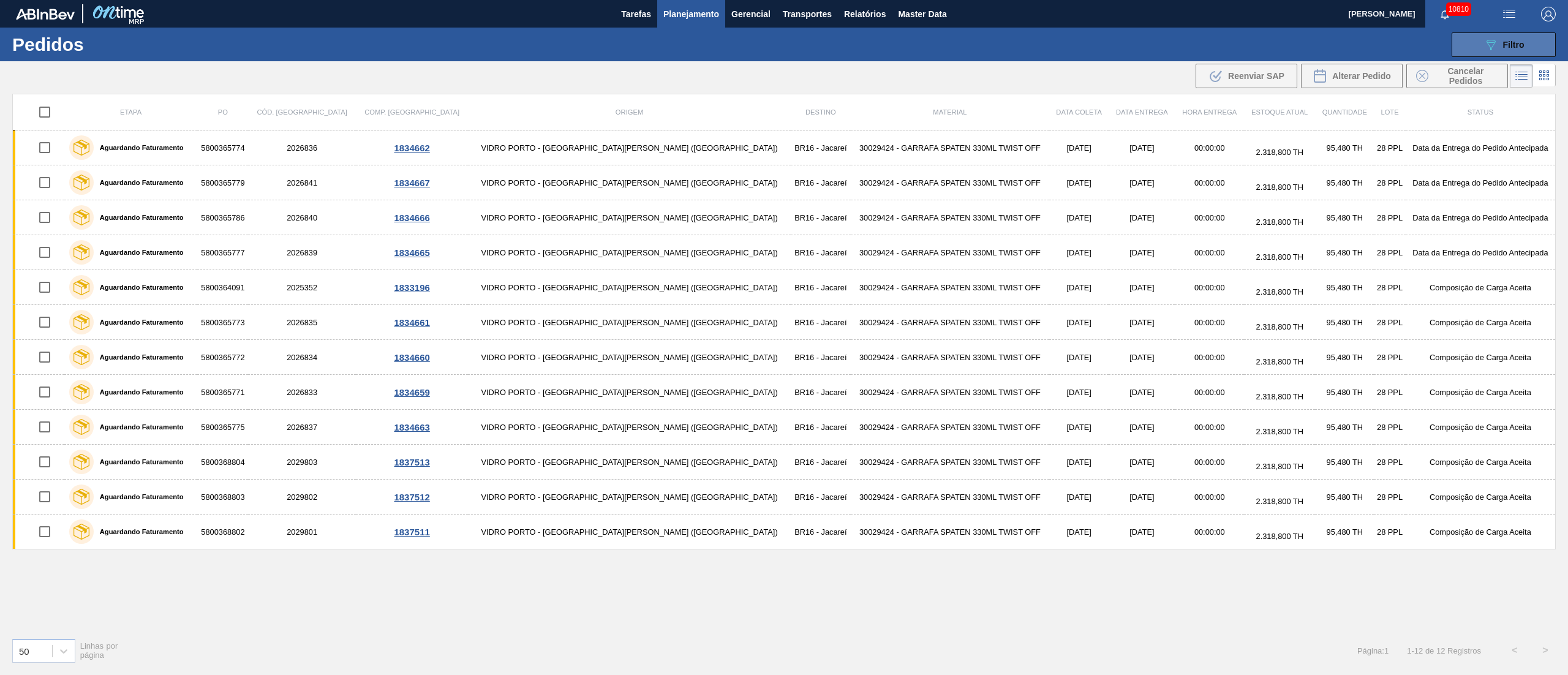
click at [1500, 43] on div "089F7B8B-B2A5-4AFE-B5C0-19BA573D28AC Filtro" at bounding box center [1504, 45] width 41 height 15
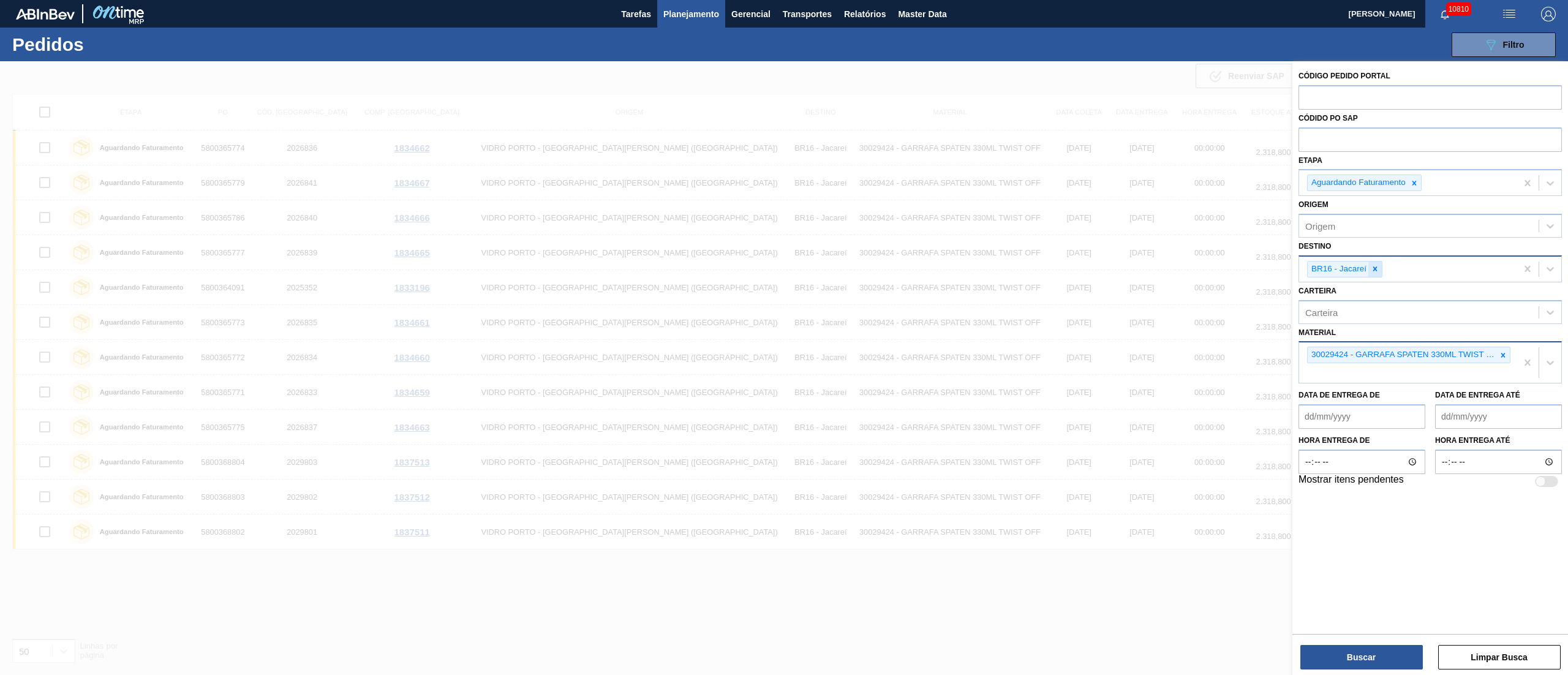
click at [1375, 271] on icon at bounding box center [1375, 268] width 9 height 9
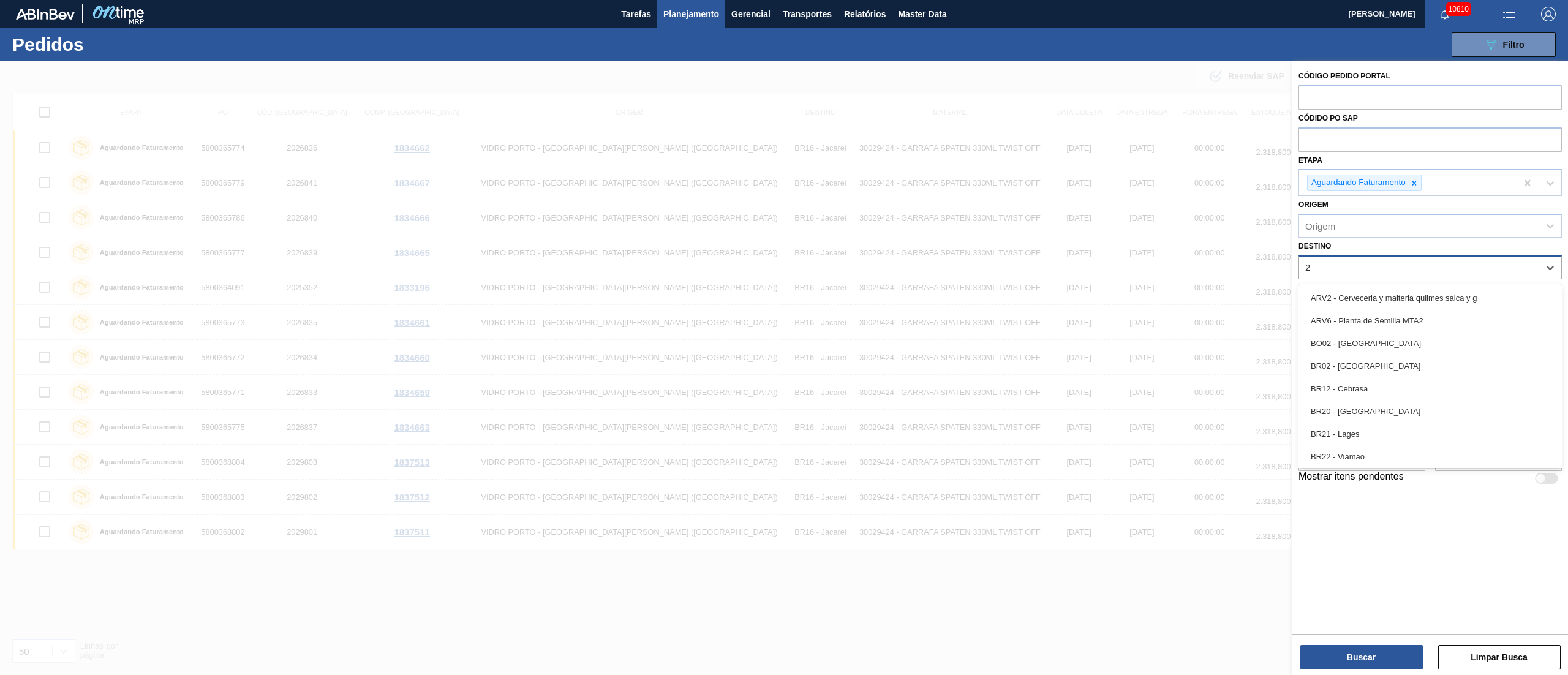
type input "21"
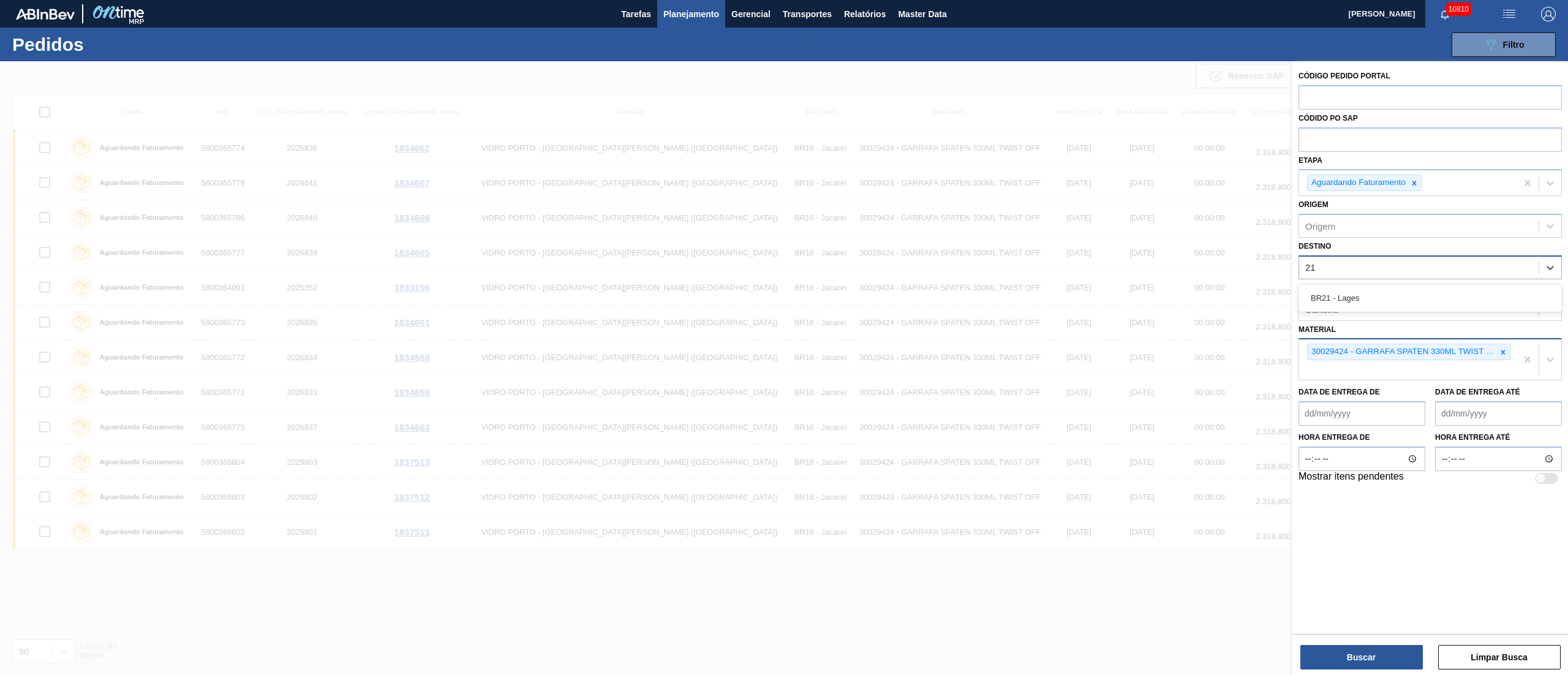
click at [1353, 294] on div "BR21 - Lages" at bounding box center [1430, 298] width 264 height 23
click at [1502, 359] on icon at bounding box center [1503, 355] width 9 height 9
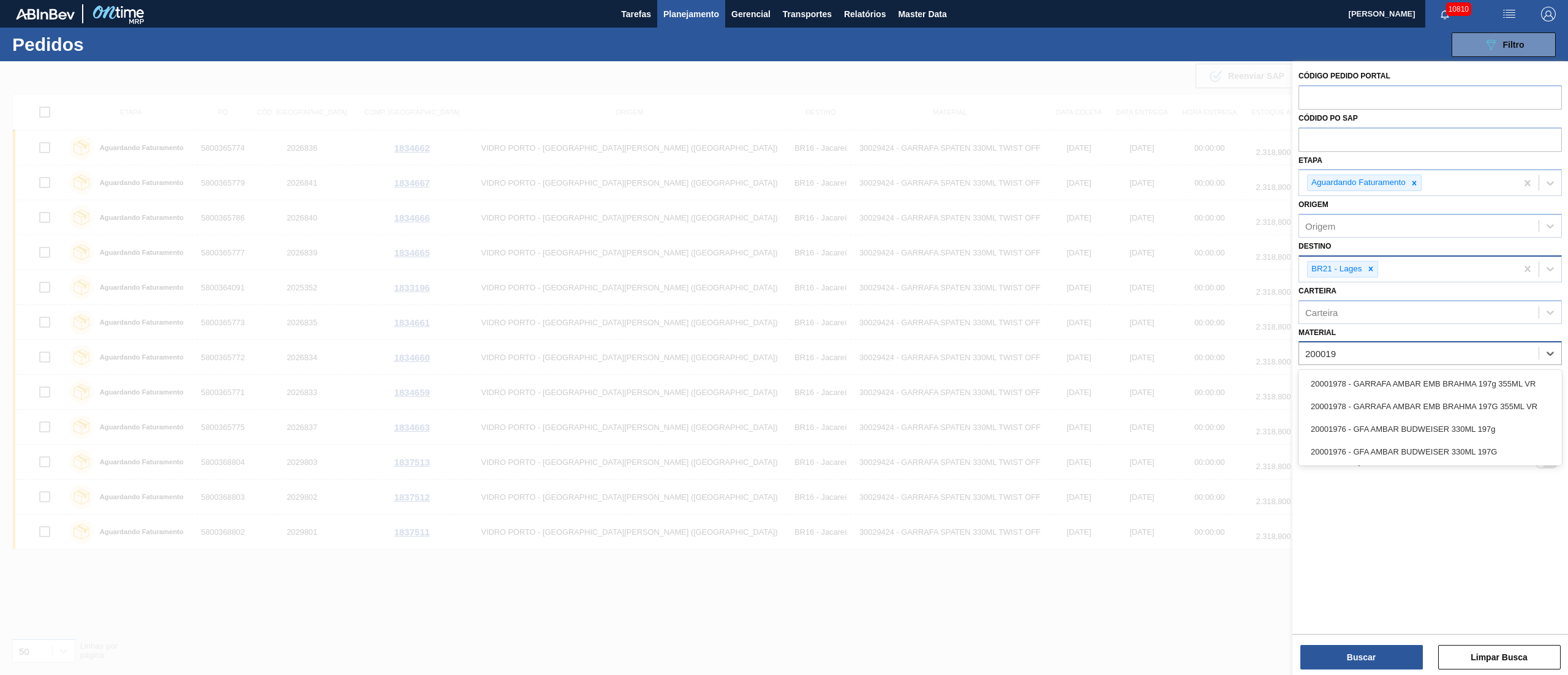
type input "2000197"
click at [1461, 430] on div "20001976 - GFA AMBAR BUDWEISER 330ML 197g" at bounding box center [1430, 429] width 264 height 23
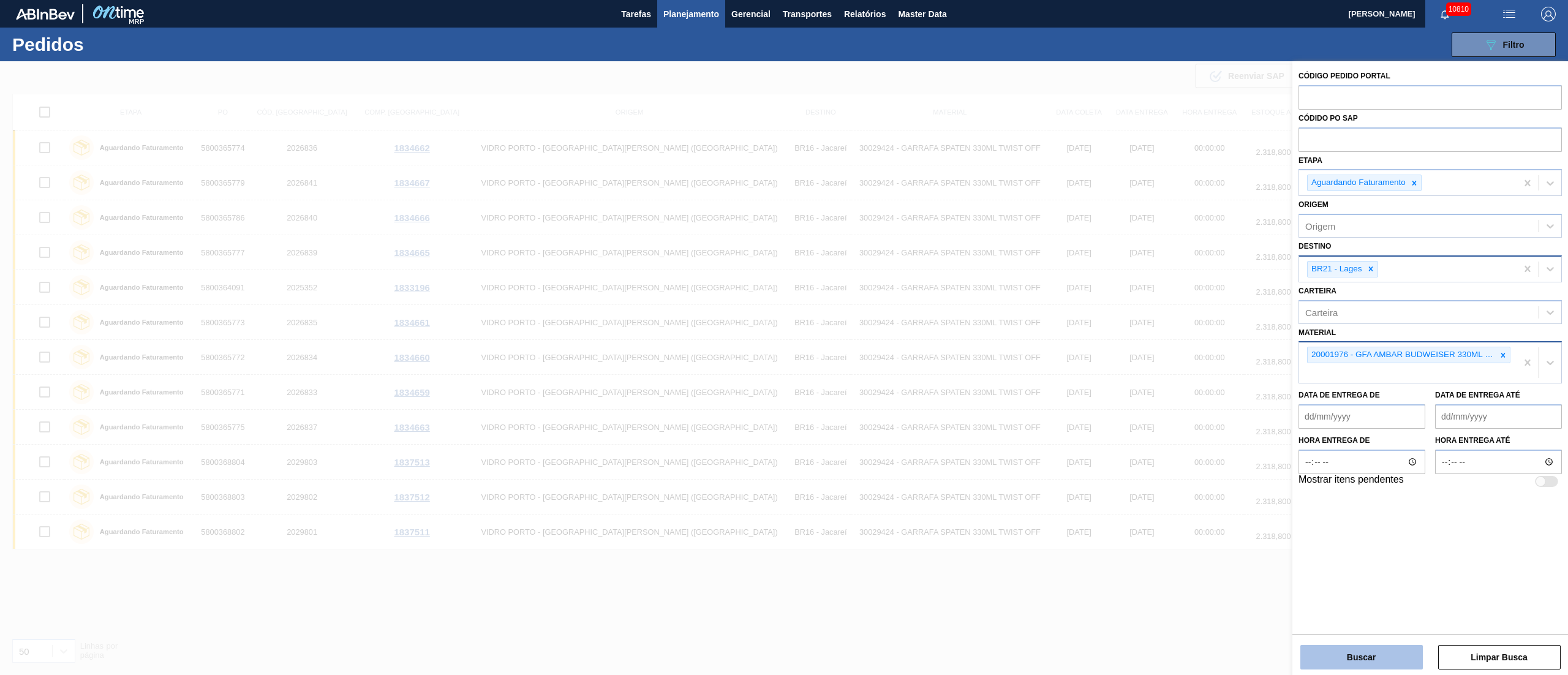
click at [1356, 659] on button "Buscar" at bounding box center [1361, 657] width 122 height 25
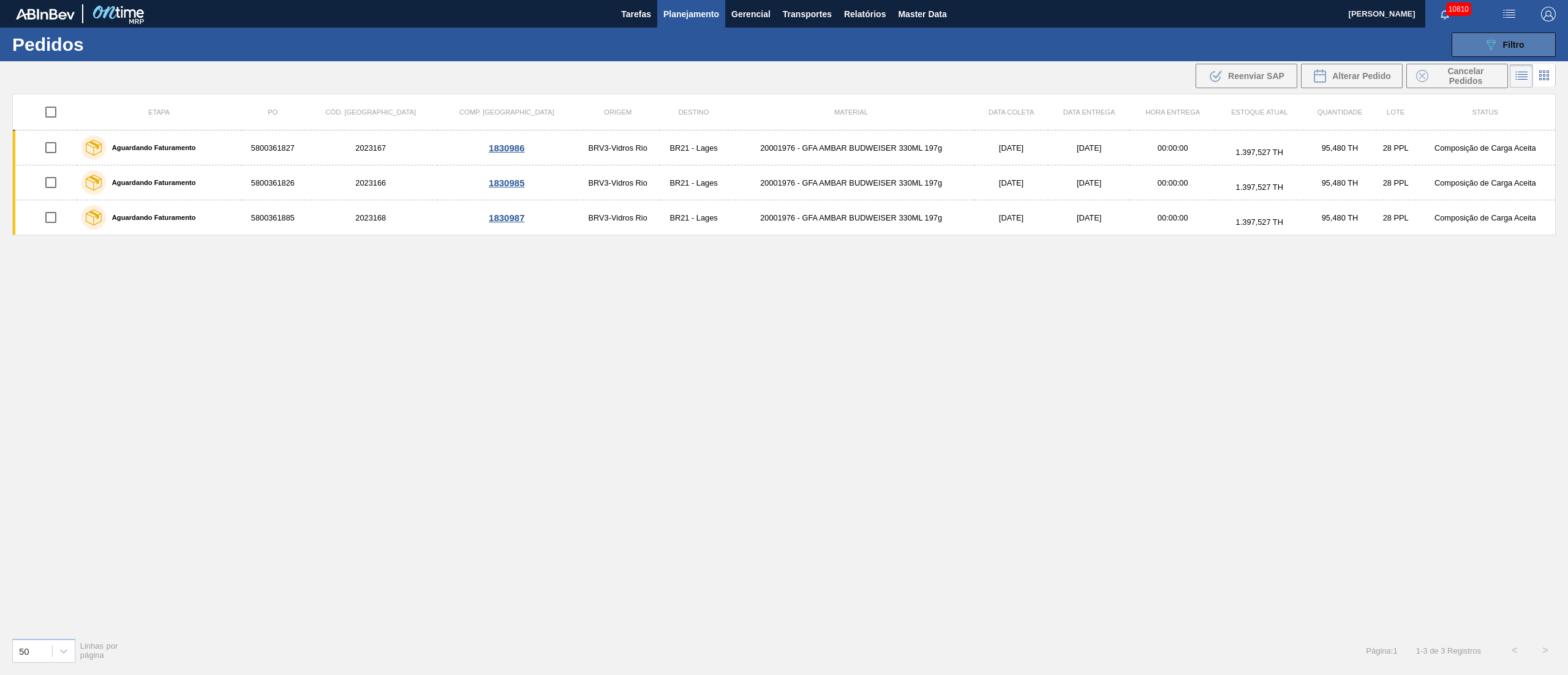
click at [1526, 36] on button "089F7B8B-B2A5-4AFE-B5C0-19BA573D28AC Filtro" at bounding box center [1504, 45] width 104 height 25
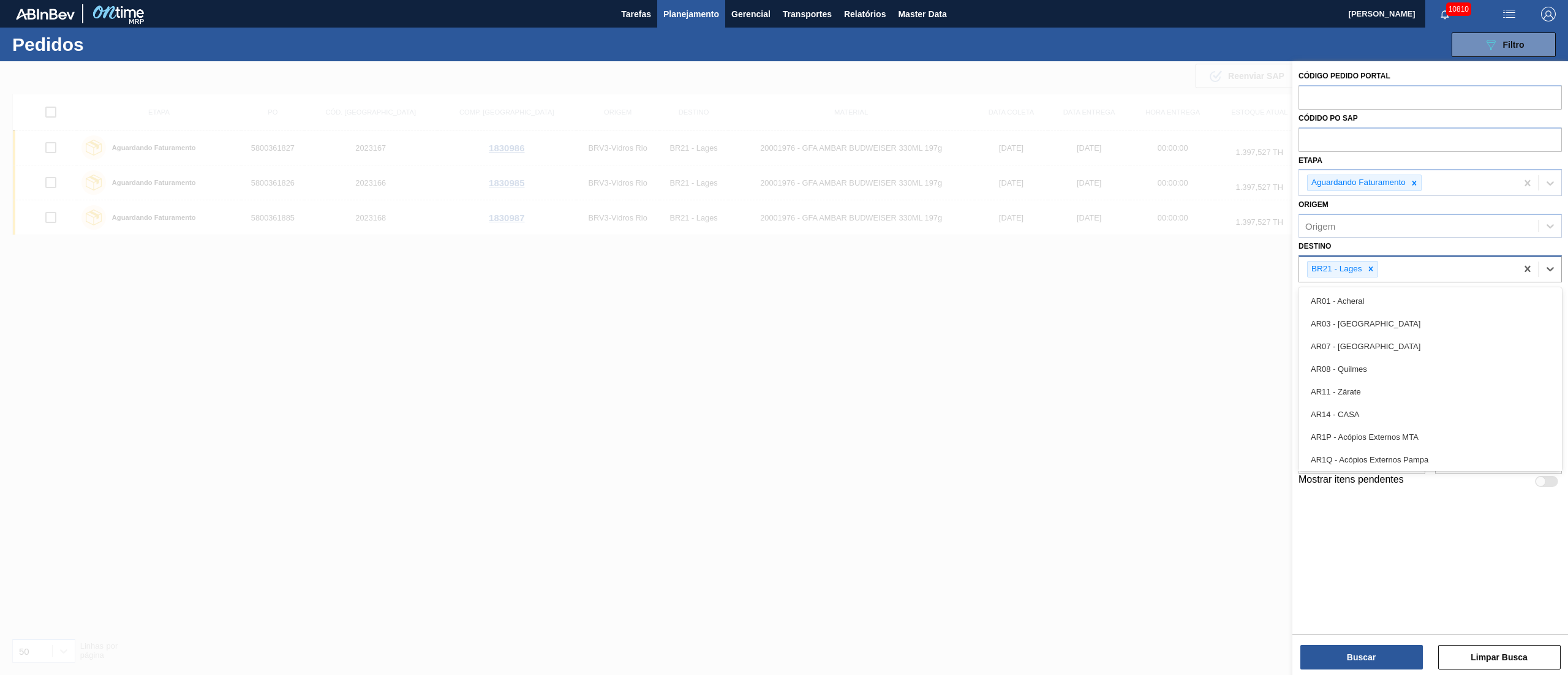
click at [1361, 266] on div "BR21 - Lages" at bounding box center [1336, 269] width 57 height 15
click at [1377, 268] on div at bounding box center [1371, 269] width 14 height 15
type input "19"
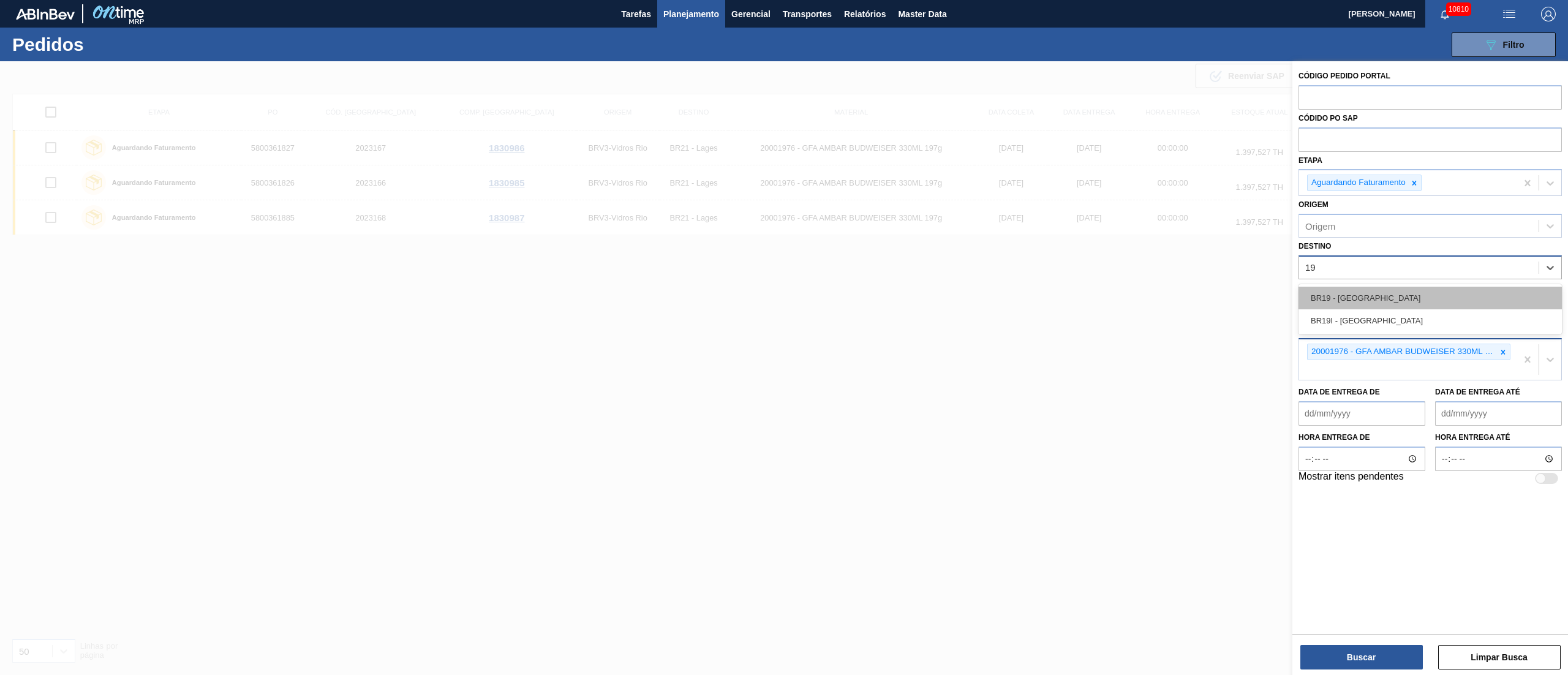
click at [1360, 303] on div "BR19 - [GEOGRAPHIC_DATA]" at bounding box center [1430, 298] width 264 height 23
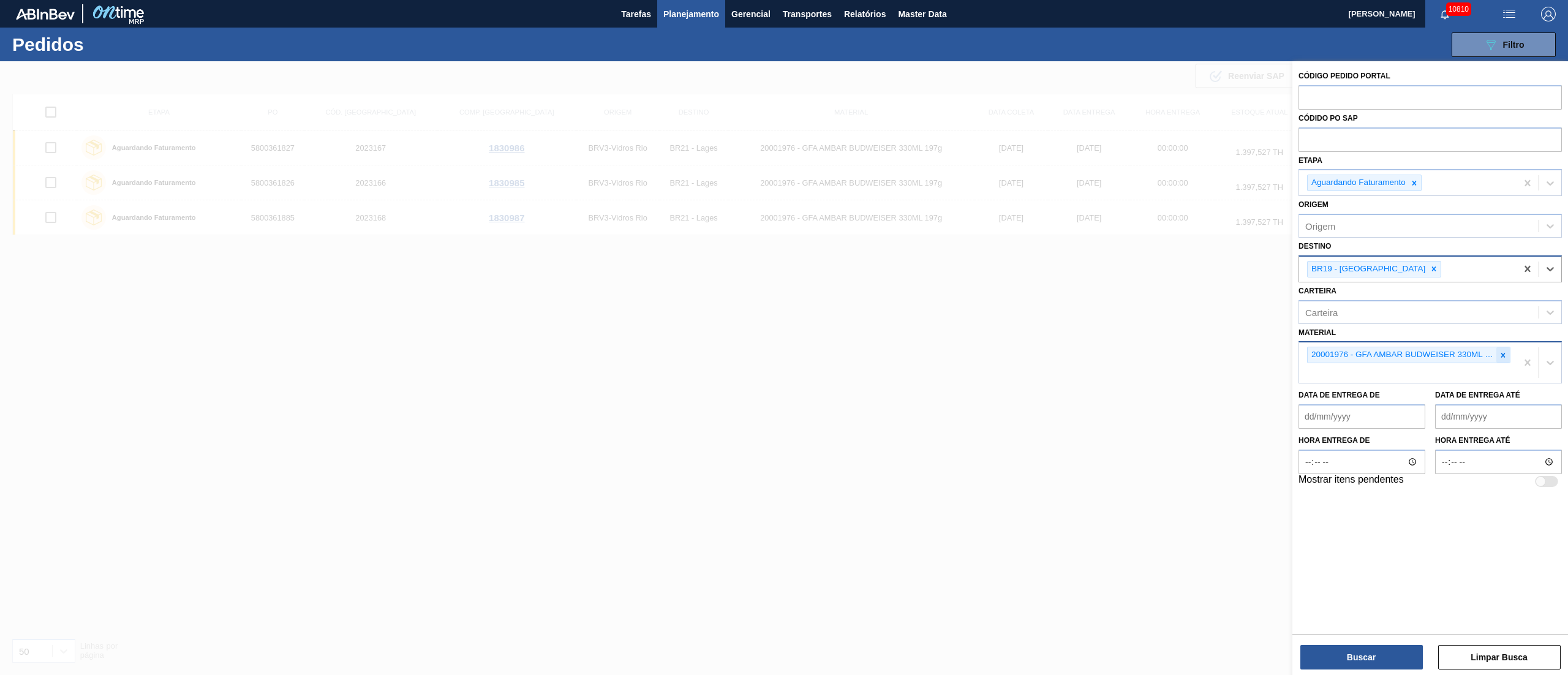
click at [1500, 357] on icon at bounding box center [1503, 355] width 9 height 9
type input "2000666"
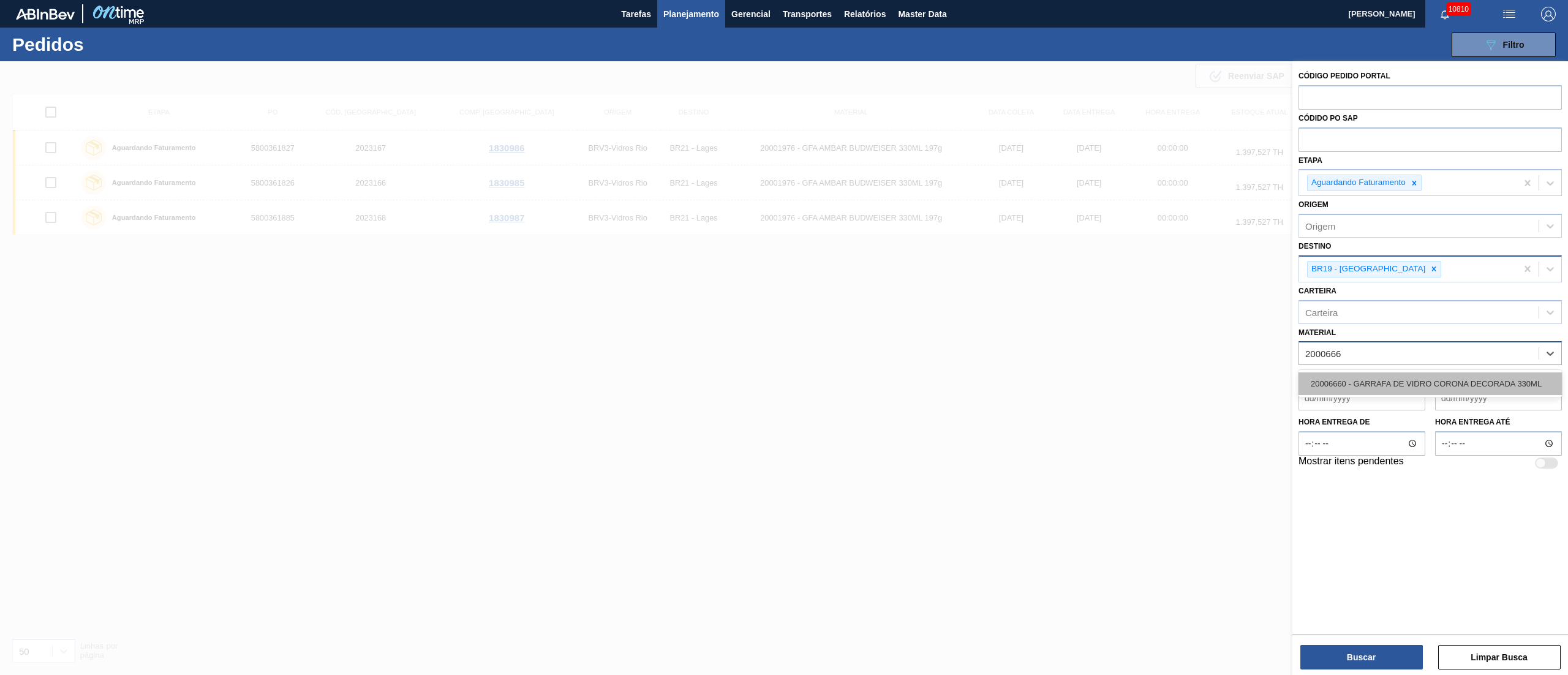
click at [1464, 383] on div "20006660 - GARRAFA DE VIDRO CORONA DECORADA 330ML" at bounding box center [1430, 383] width 264 height 23
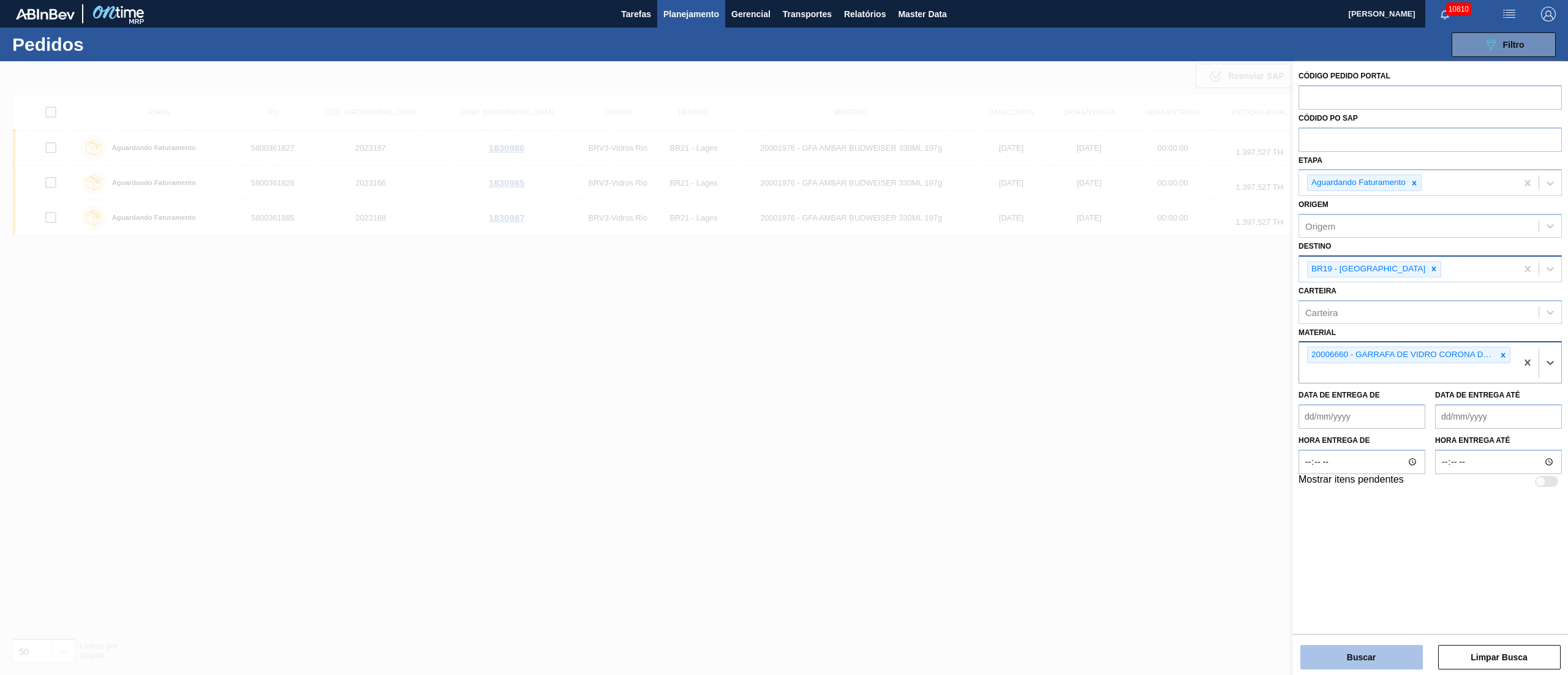
click at [1346, 657] on button "Buscar" at bounding box center [1361, 657] width 122 height 25
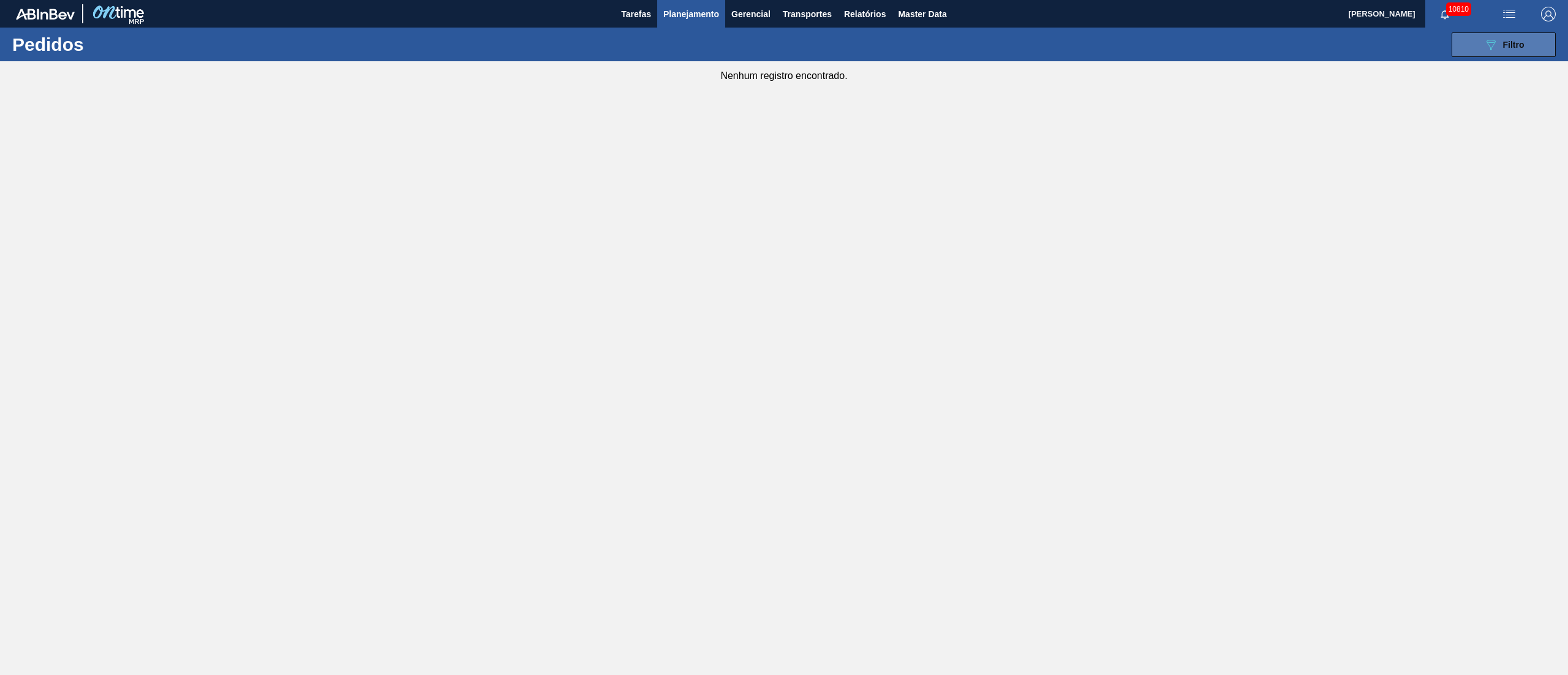
click at [1497, 53] on button "089F7B8B-B2A5-4AFE-B5C0-19BA573D28AC Filtro" at bounding box center [1504, 45] width 104 height 25
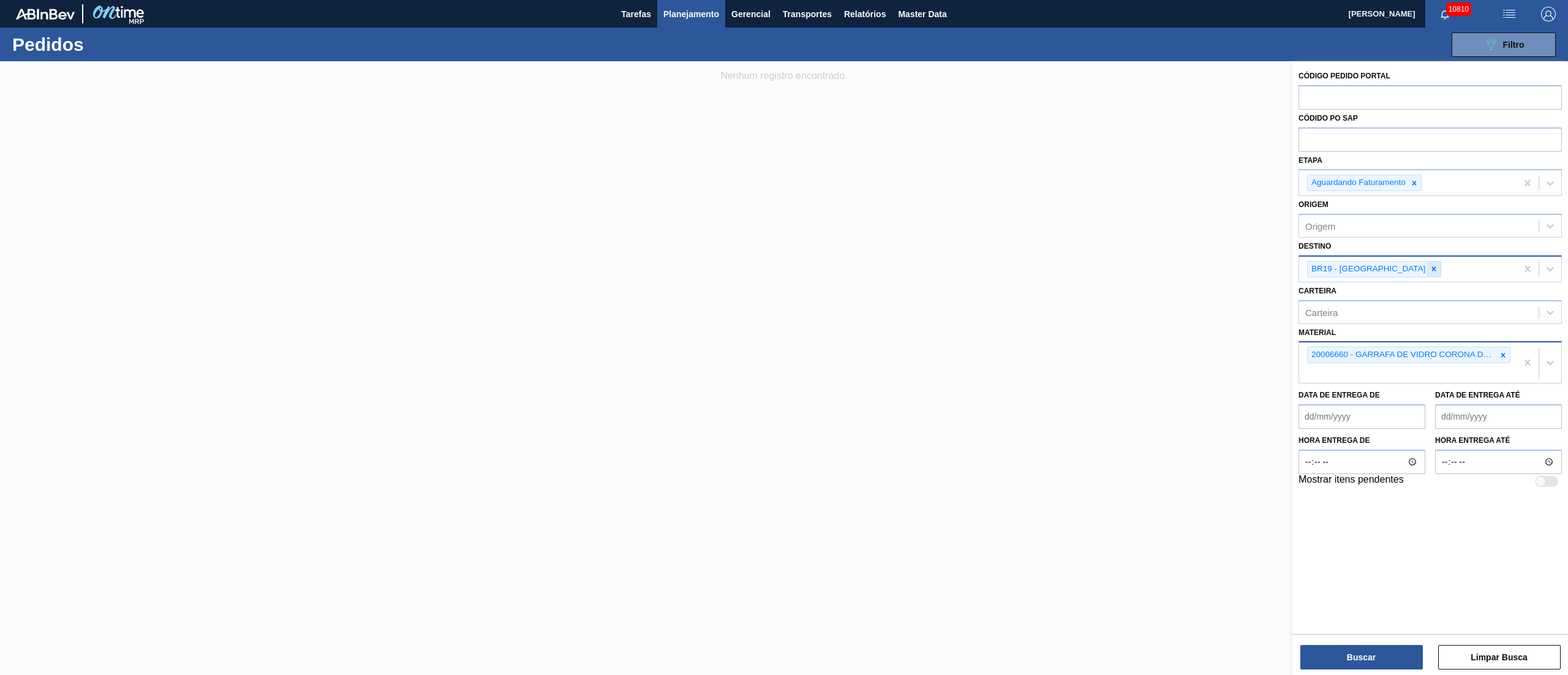
click at [1429, 268] on icon at bounding box center [1433, 268] width 9 height 9
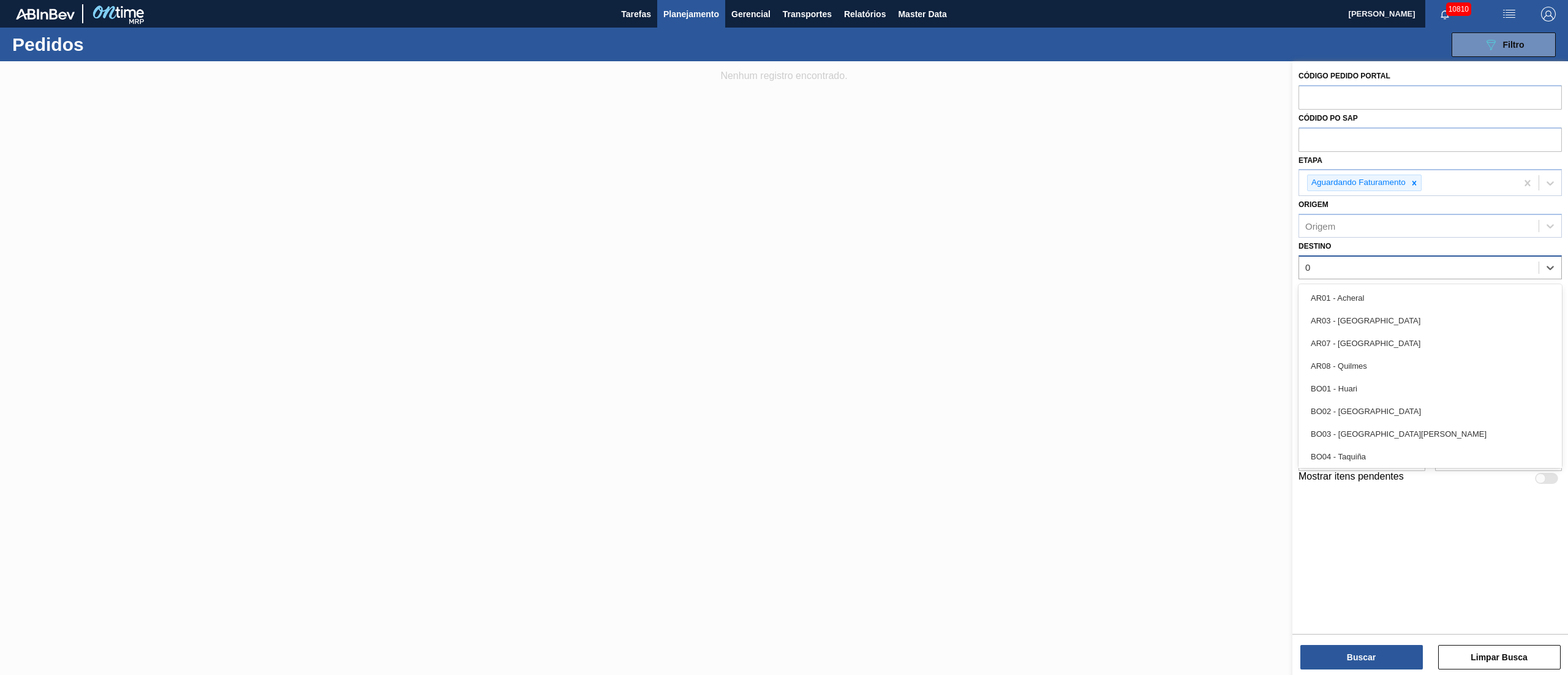
type input "03"
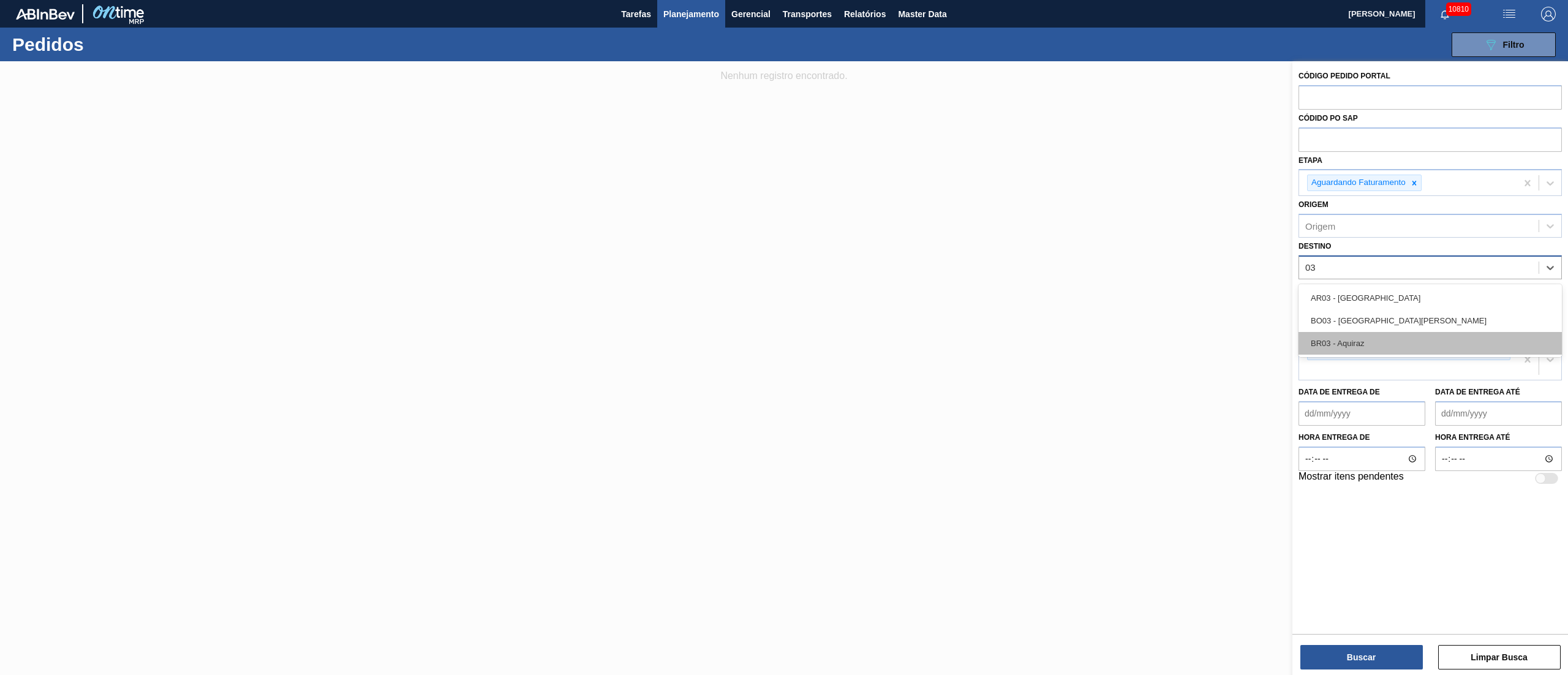
click at [1375, 345] on div "BR03 - Aquiraz" at bounding box center [1430, 343] width 264 height 23
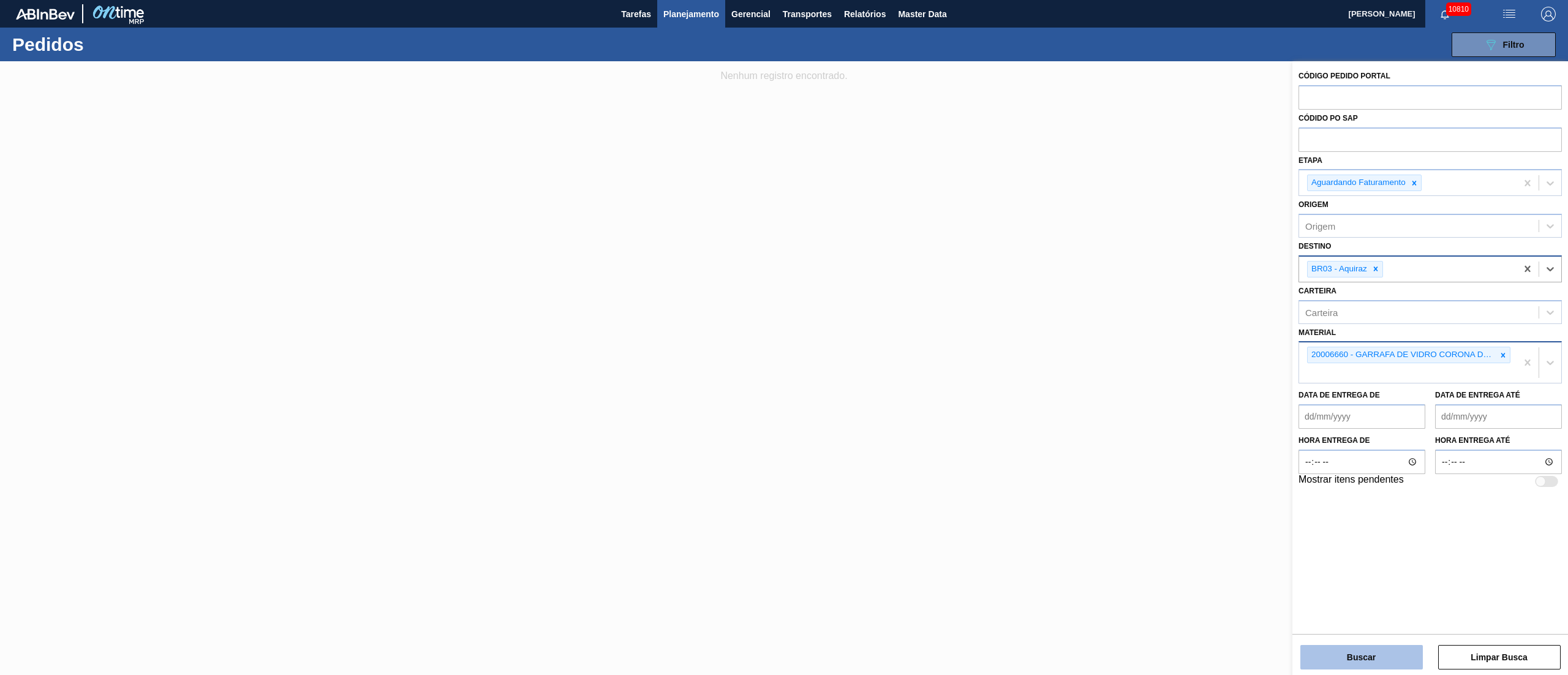
click at [1335, 657] on button "Buscar" at bounding box center [1361, 657] width 122 height 25
